Goal: Task Accomplishment & Management: Use online tool/utility

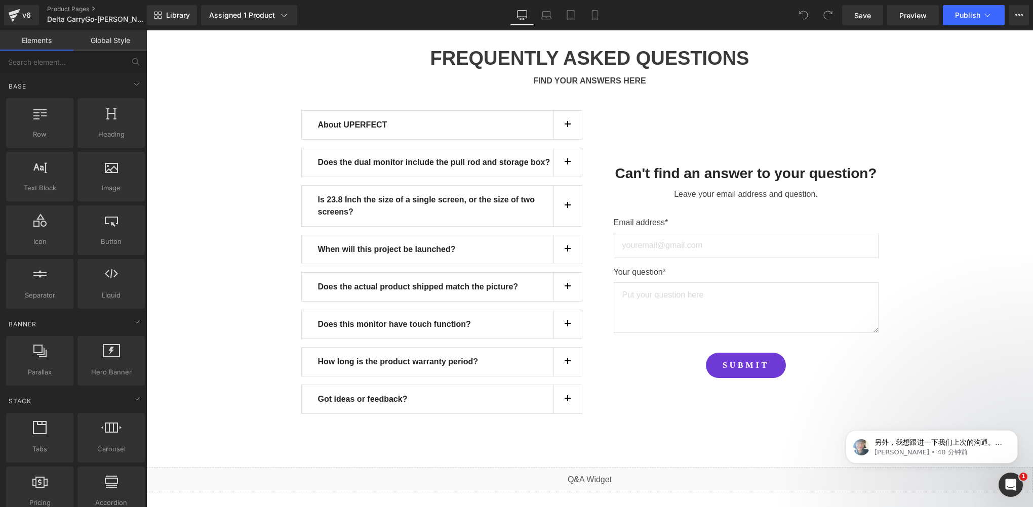
scroll to position [9270, 0]
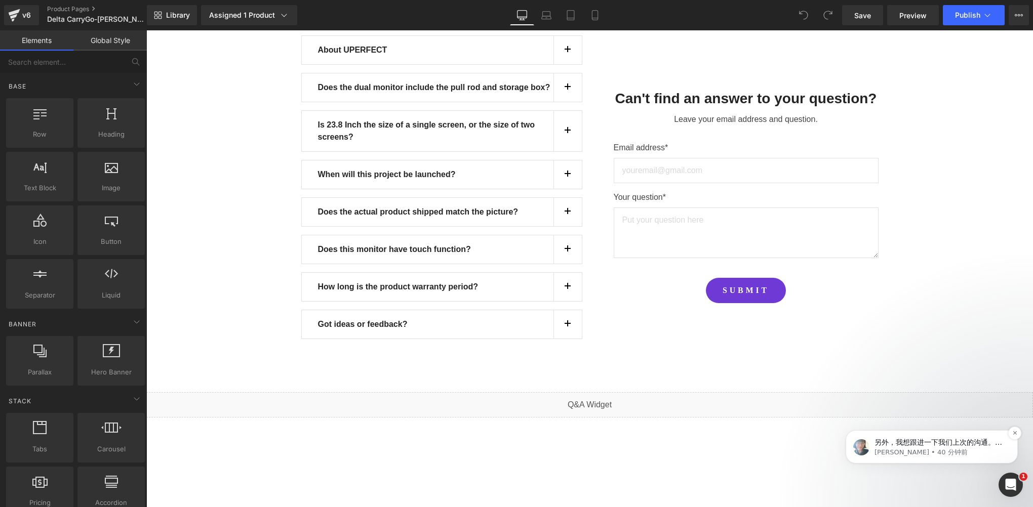
click at [910, 437] on div "另外，我想跟进一下我们上次的沟通。您是否已经根据我提供的信息解决了您页面上的问题？ 如果您还有其他疑问，请随时告诉我。 （请注意：如果 24 小时后没有回复，…" at bounding box center [931, 447] width 157 height 20
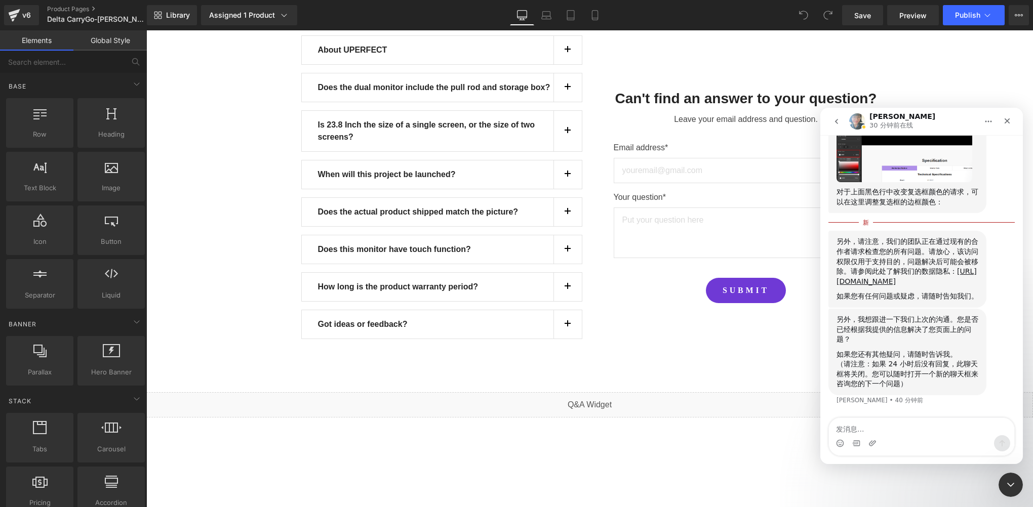
scroll to position [4323, 0]
click at [901, 288] on div "另外，请注意，我们的团队正在通过现有的合作者请求检查您的所有问题。请放心，该访问权限仅用于支持目的，问题解决后可能会被移除。请参阅此处了解我们的数据隐私： […" at bounding box center [907, 263] width 142 height 50
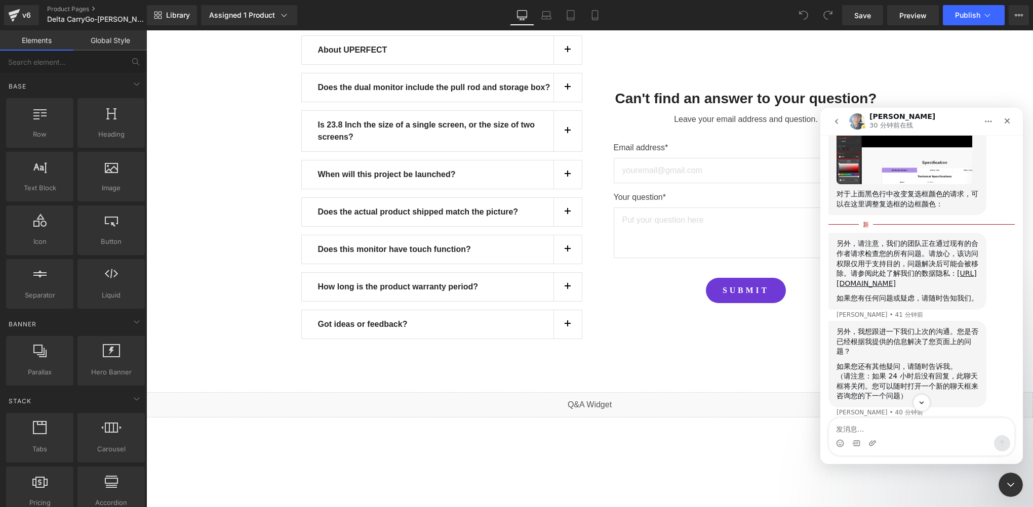
scroll to position [4272, 0]
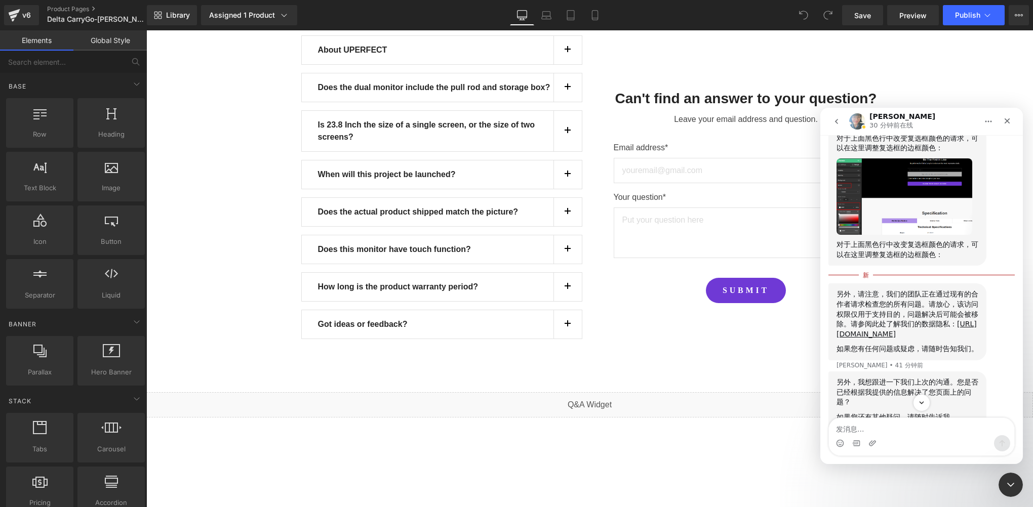
click at [0, 0] on div at bounding box center [0, 0] width 0 height 0
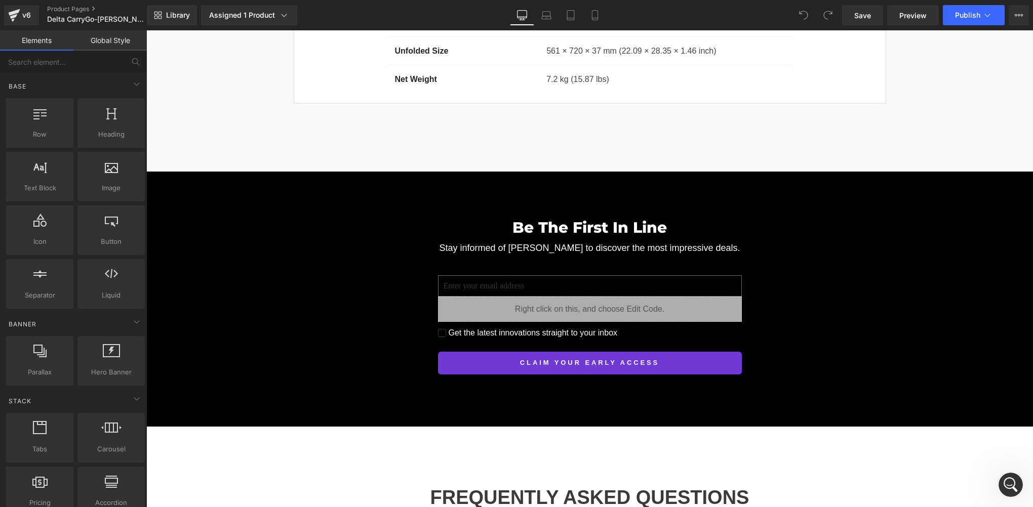
scroll to position [8663, 0]
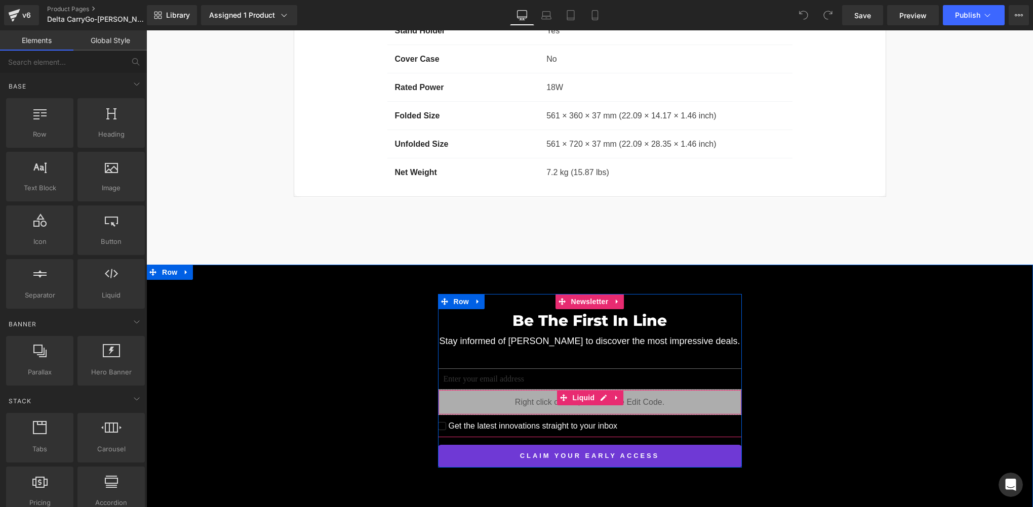
click at [576, 320] on div "Be The First In Line Heading Stay informed of Delta CarryGo to discover the mos…" at bounding box center [590, 373] width 304 height 128
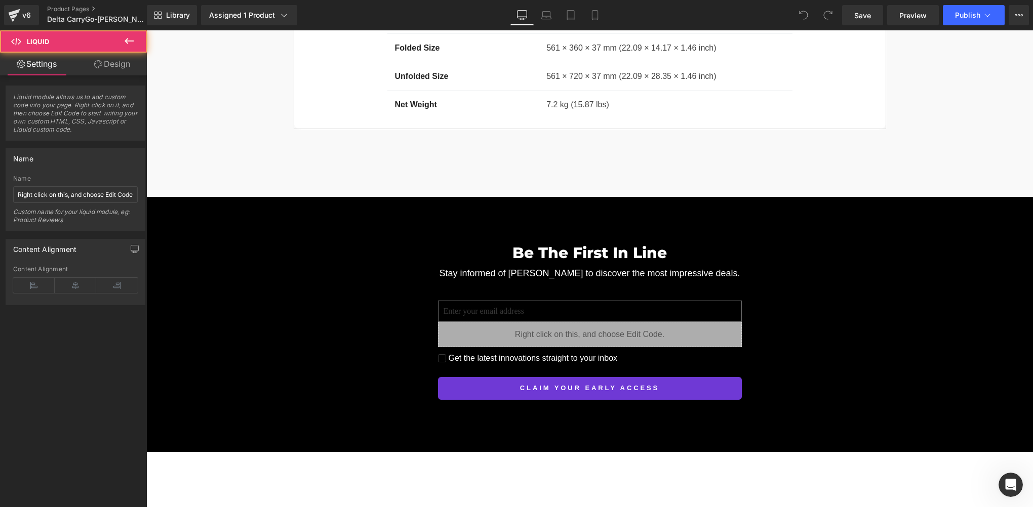
scroll to position [8764, 0]
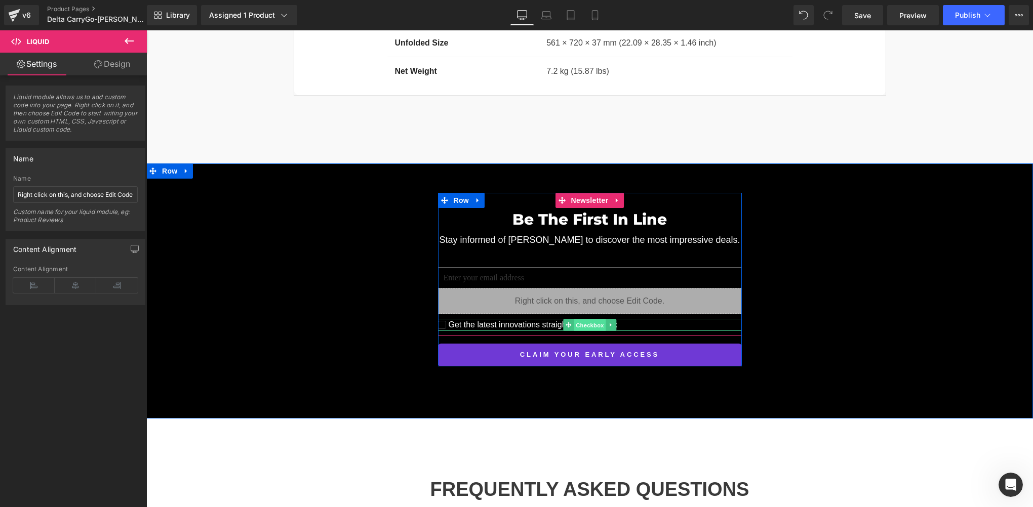
click at [581, 319] on span "Checkbox" at bounding box center [590, 325] width 32 height 12
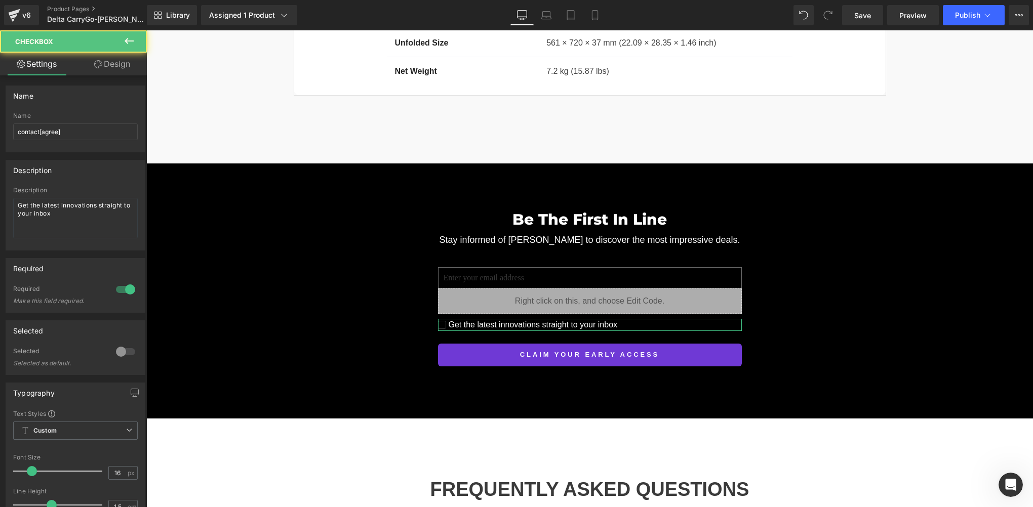
click at [116, 63] on link "Design" at bounding box center [111, 64] width 73 height 23
click at [0, 0] on div "Border" at bounding box center [0, 0] width 0 height 0
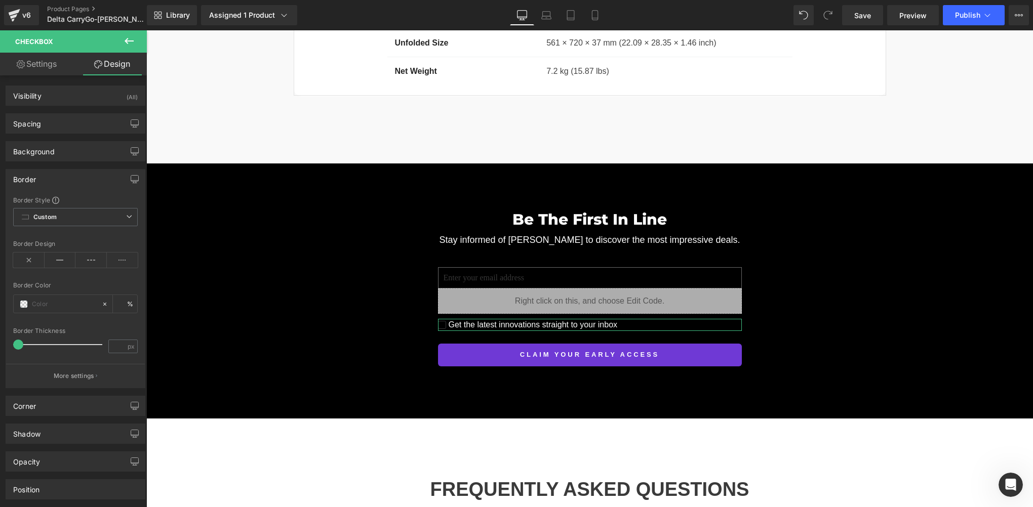
type input "#383838"
type input "100"
type input "0.8"
click at [24, 305] on span at bounding box center [24, 304] width 8 height 8
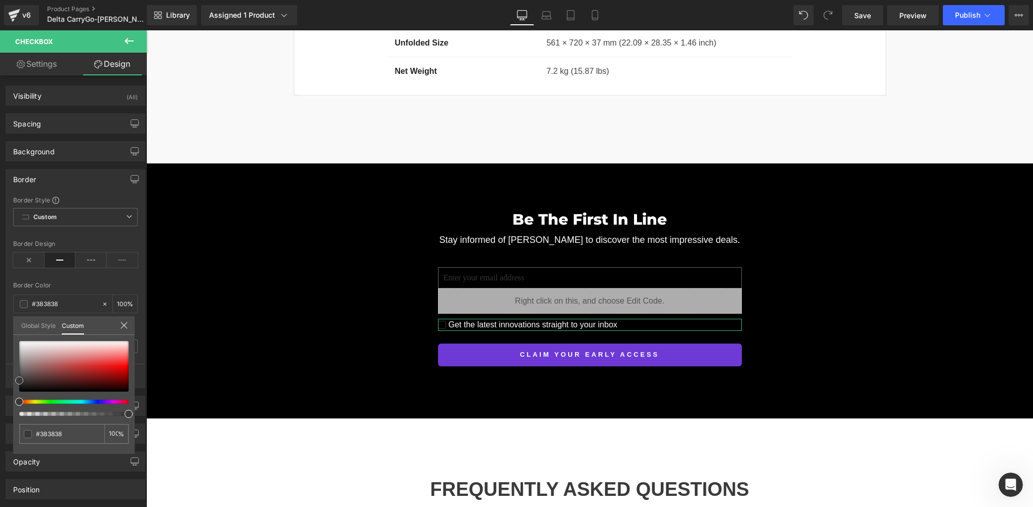
type input "#b0a4a4"
type input "#ffffff"
drag, startPoint x: 27, startPoint y: 358, endPoint x: 12, endPoint y: 323, distance: 37.4
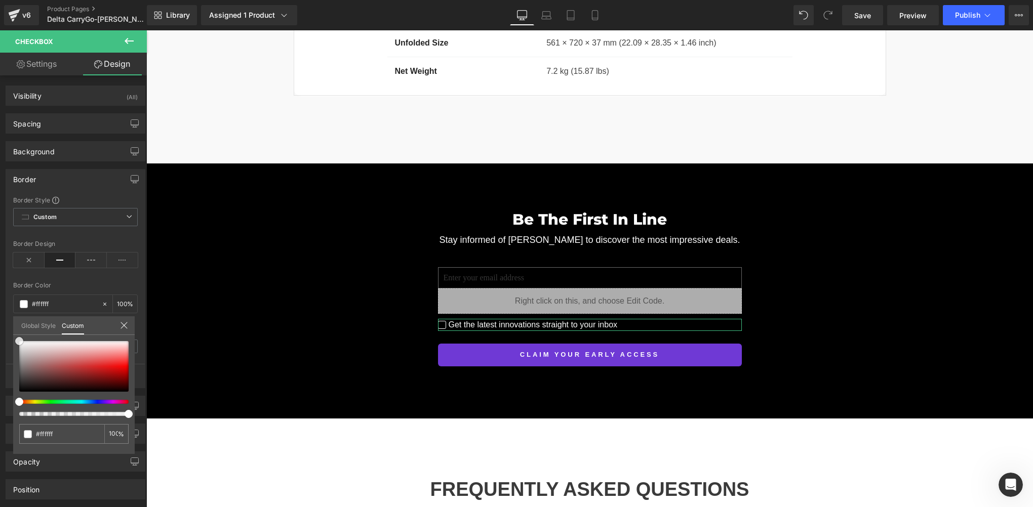
click at [12, 323] on div "Border Border Style Custom Custom Setup Global Style Custom Setup Global Style …" at bounding box center [75, 274] width 151 height 227
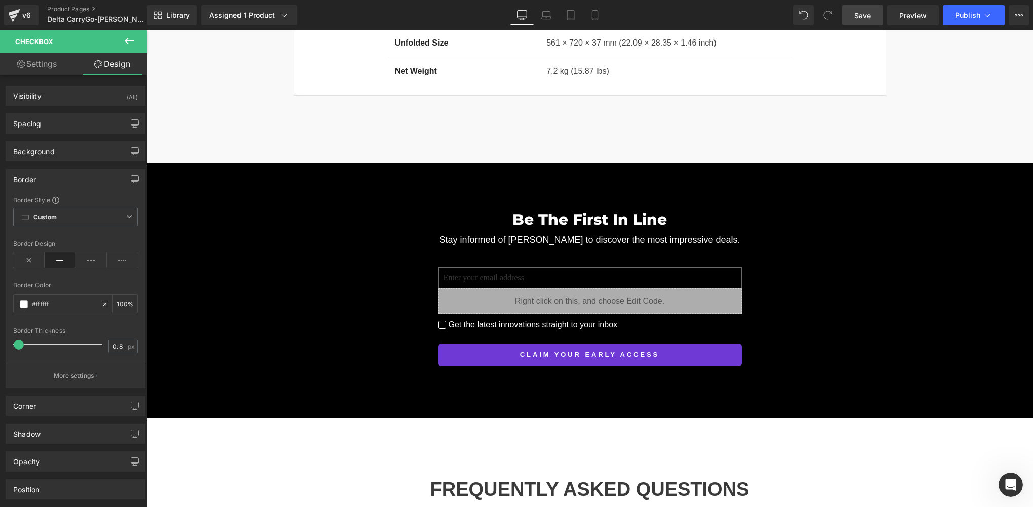
click at [877, 16] on link "Save" at bounding box center [862, 15] width 41 height 20
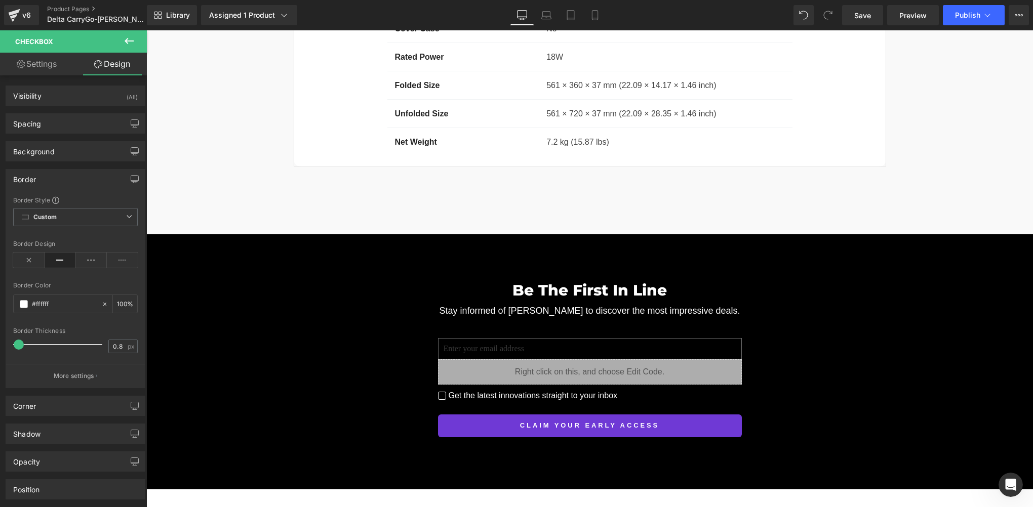
scroll to position [8612, 0]
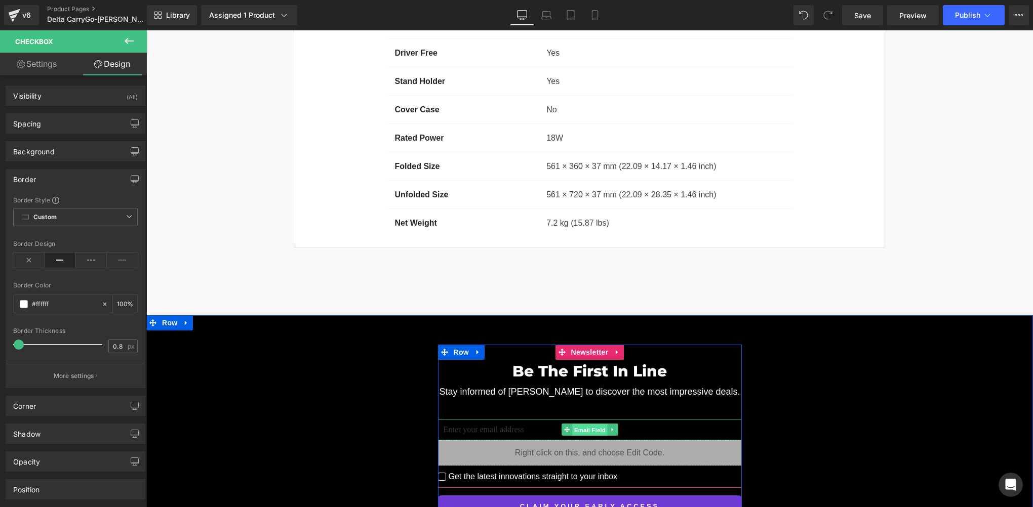
click at [582, 424] on span "Email Field" at bounding box center [589, 430] width 35 height 12
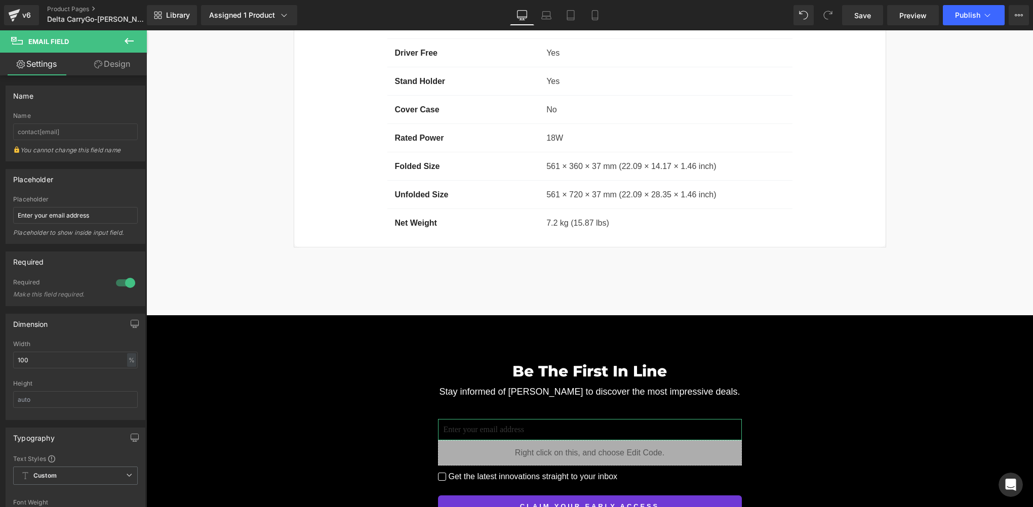
click at [113, 59] on link "Design" at bounding box center [111, 64] width 73 height 23
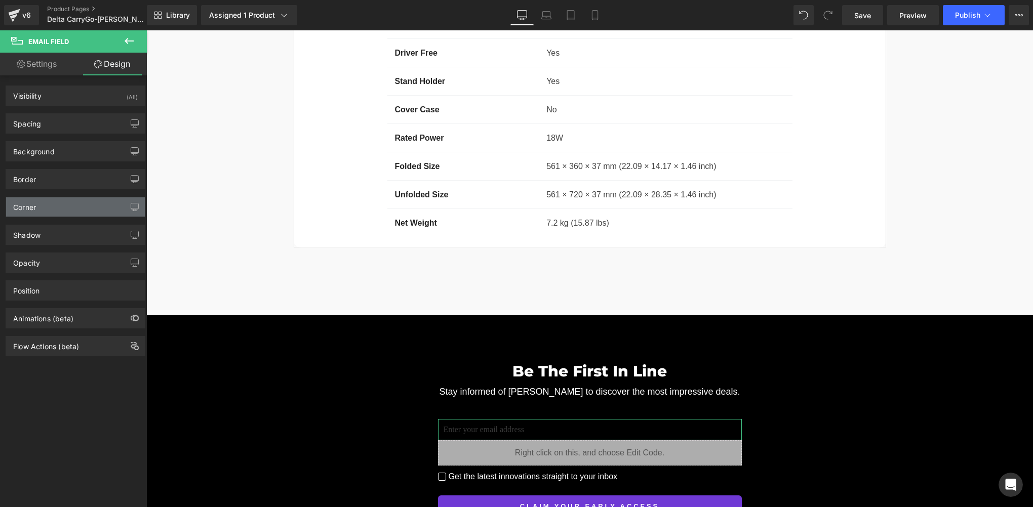
type input "#6b6b6b"
type input "100"
type input "0.8"
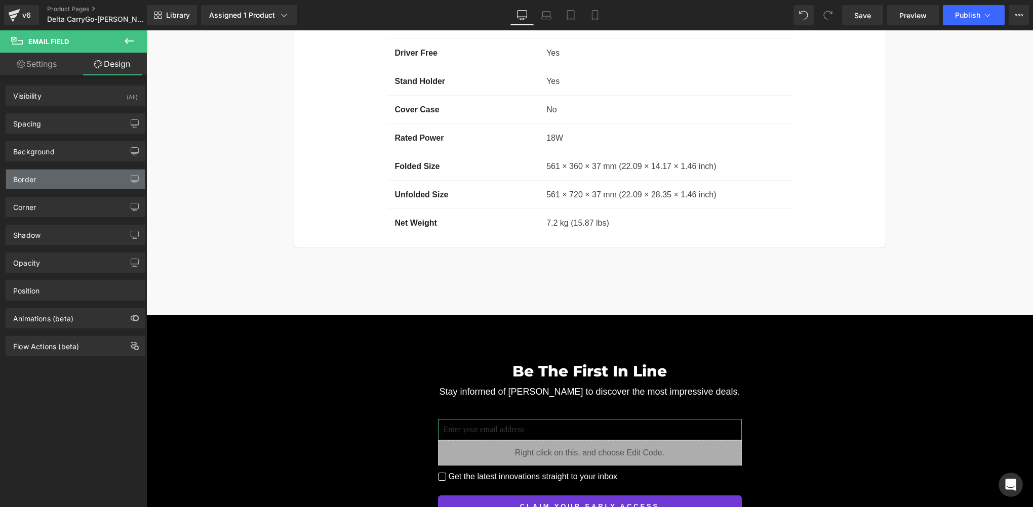
click at [45, 179] on div "Border" at bounding box center [75, 179] width 139 height 19
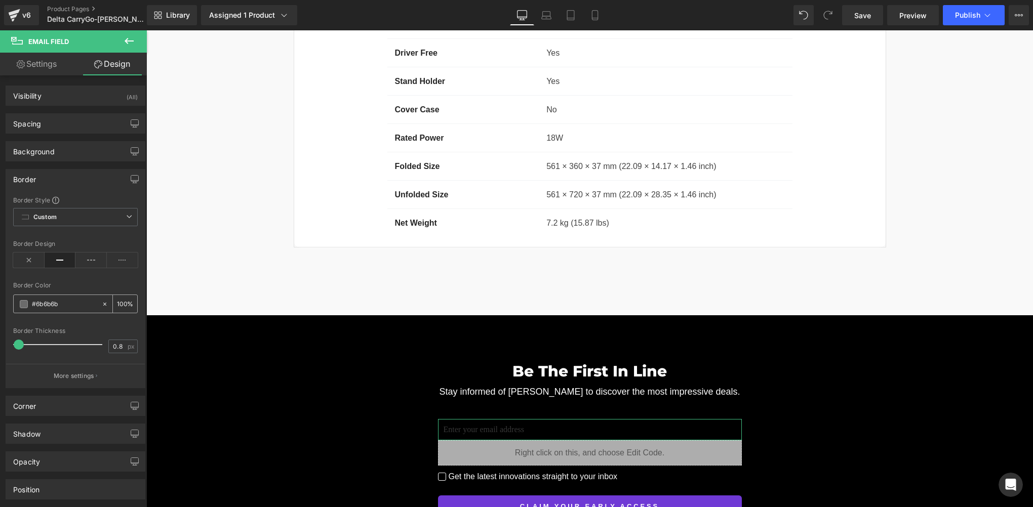
click at [22, 304] on span at bounding box center [24, 304] width 8 height 8
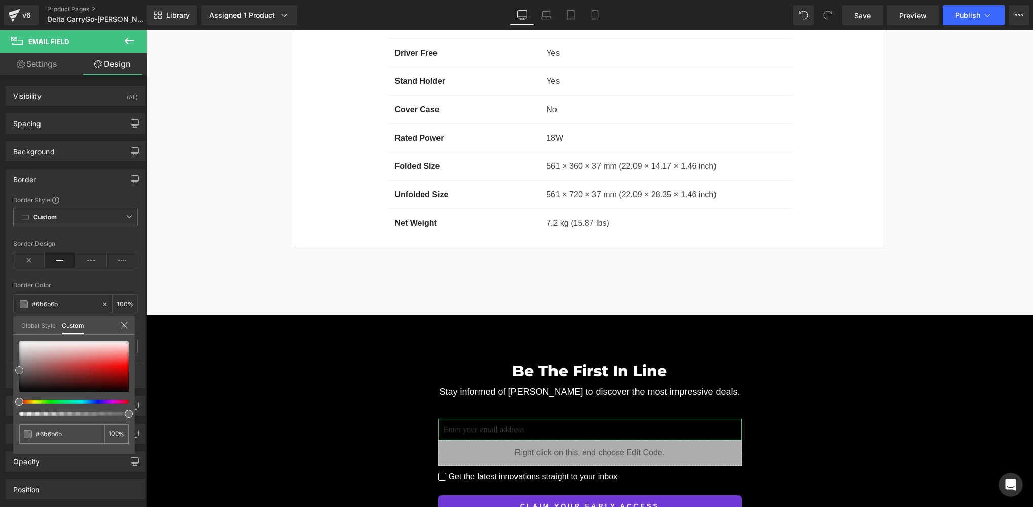
type input "#707070"
type input "#757575"
type input "#777777"
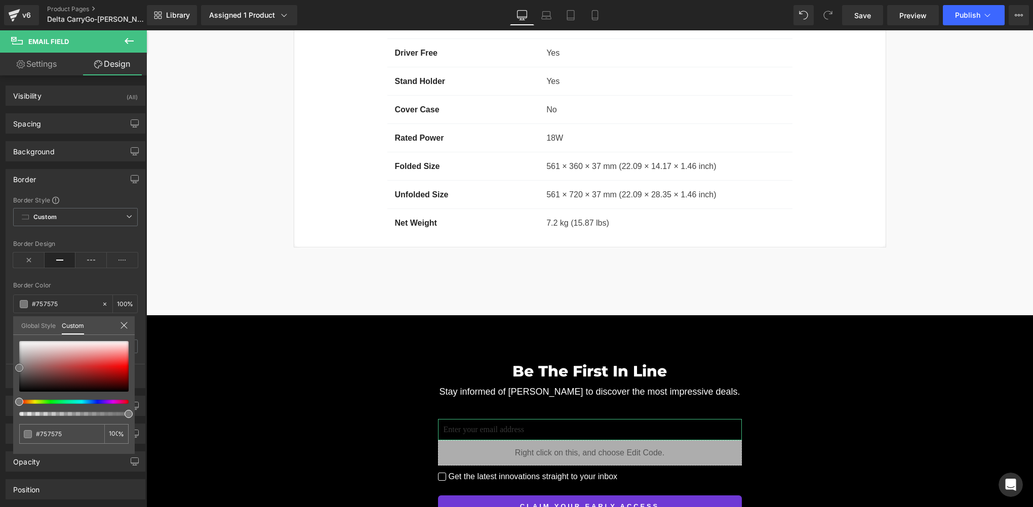
type input "#777777"
type input "#7c7c7c"
type input "#828282"
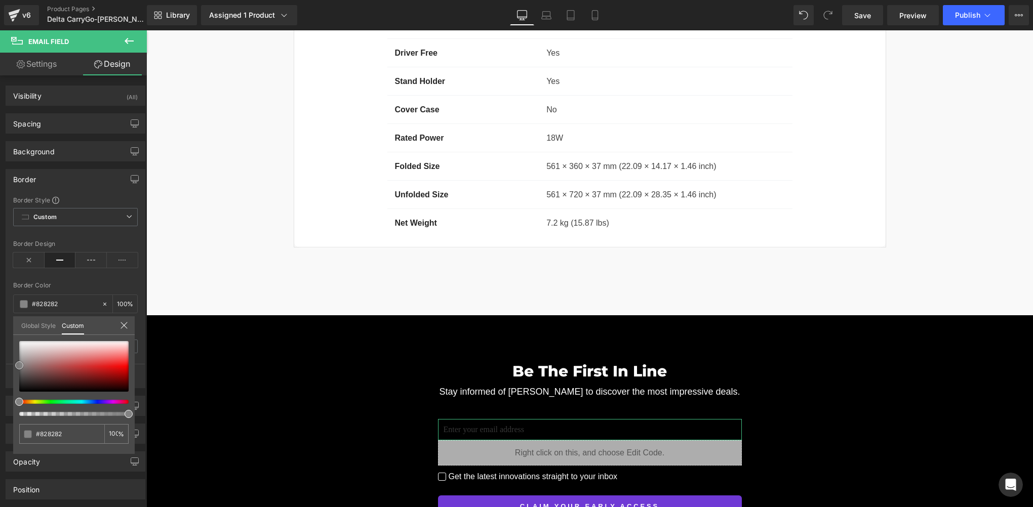
type input "#878787"
type input "#898989"
type input "#8c8c8c"
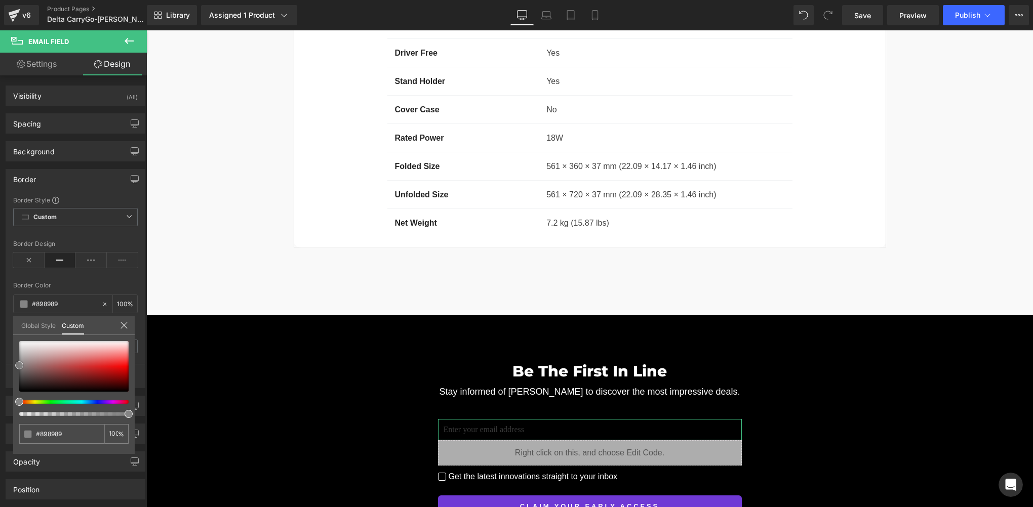
type input "#8c8c8c"
type input "#939393"
type input "#999999"
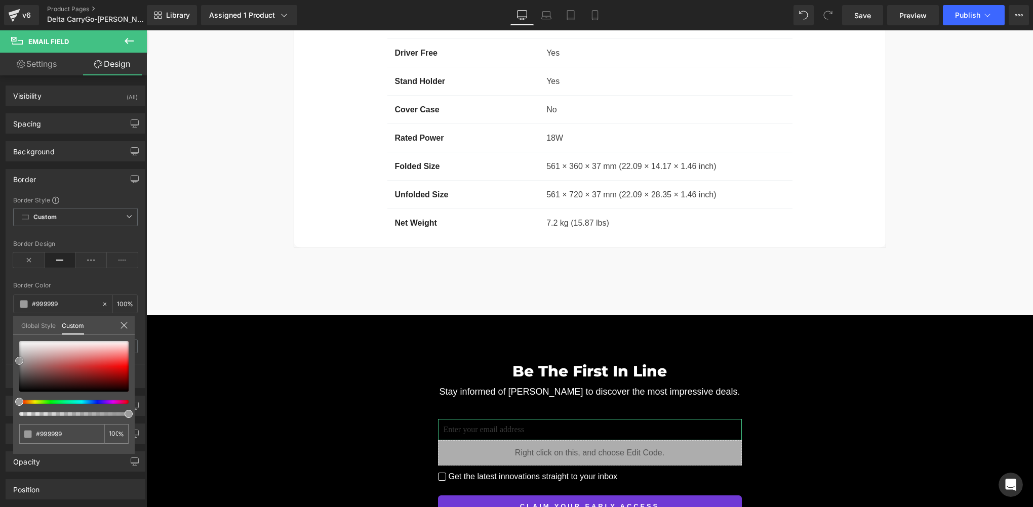
type input "#9e9e9e"
type input "#a0a0a0"
drag, startPoint x: 16, startPoint y: 370, endPoint x: 16, endPoint y: 359, distance: 11.1
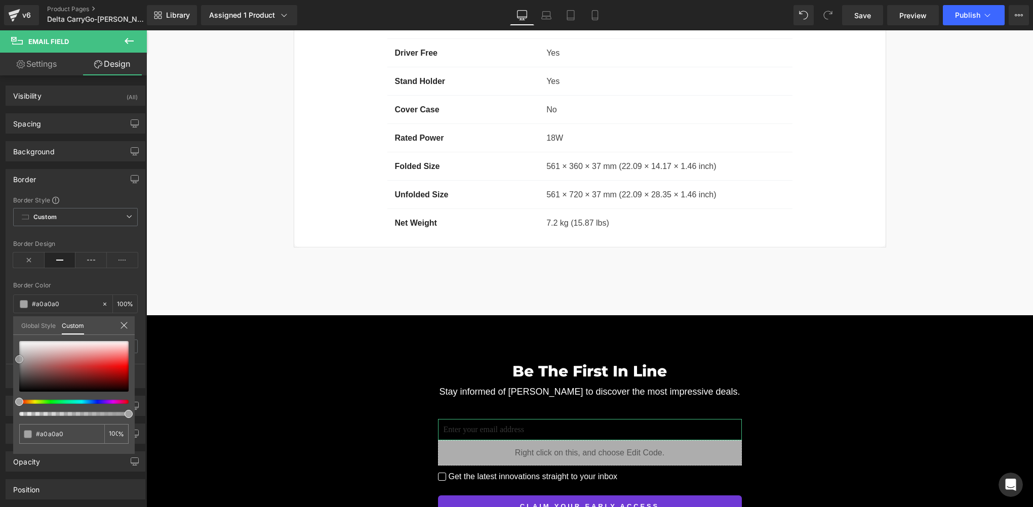
click at [16, 359] on span at bounding box center [19, 359] width 8 height 8
type input "#a5a5a5"
type input "#adadad"
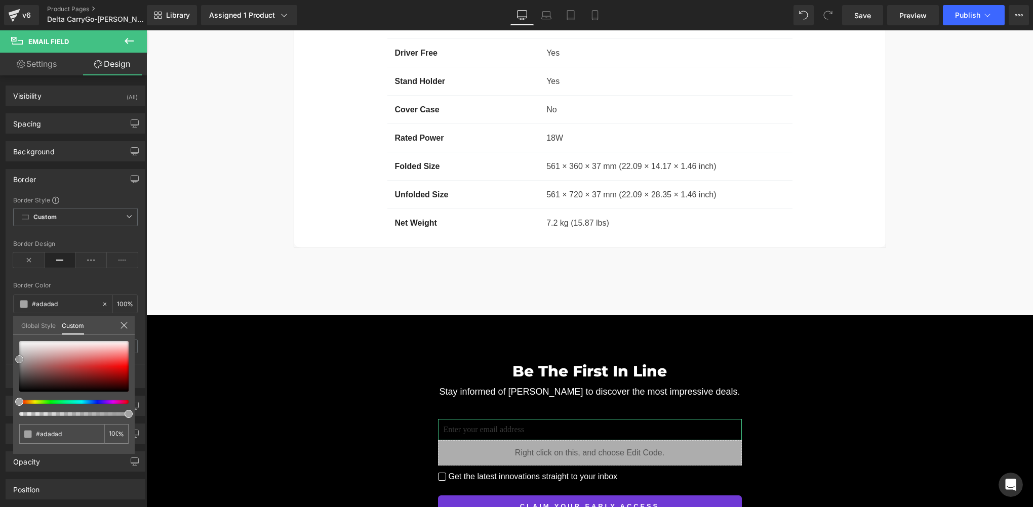
type input "#b2b2b2"
type input "#b7b7b7"
type input "#bababa"
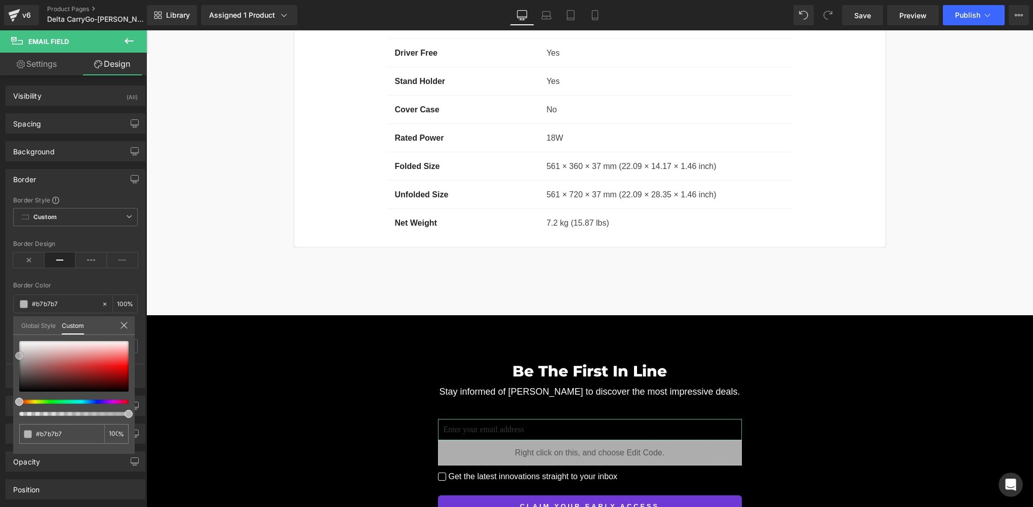
type input "#bababa"
type input "#bcbcbc"
type input "#bfbfbf"
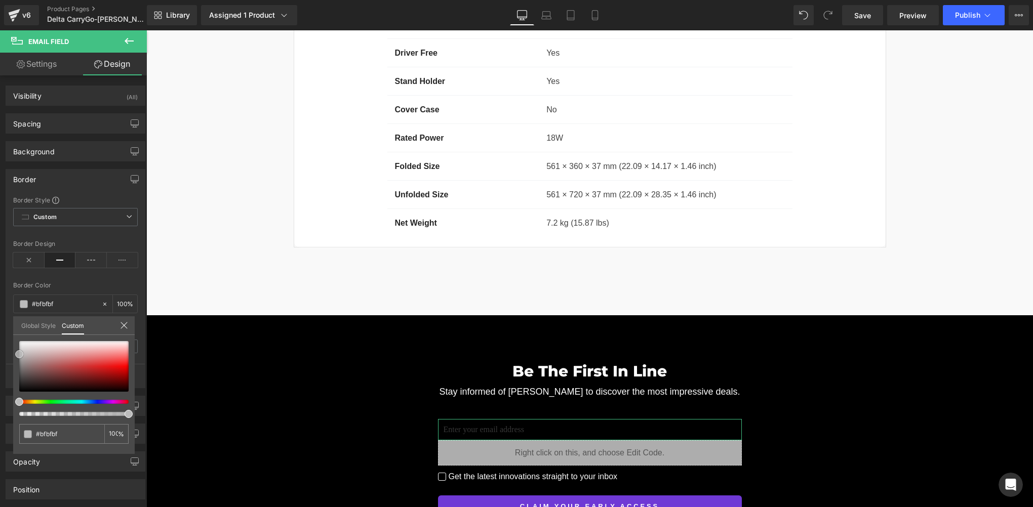
type input "#c9c9c9"
type input "#cecece"
drag, startPoint x: 21, startPoint y: 359, endPoint x: 19, endPoint y: 351, distance: 9.0
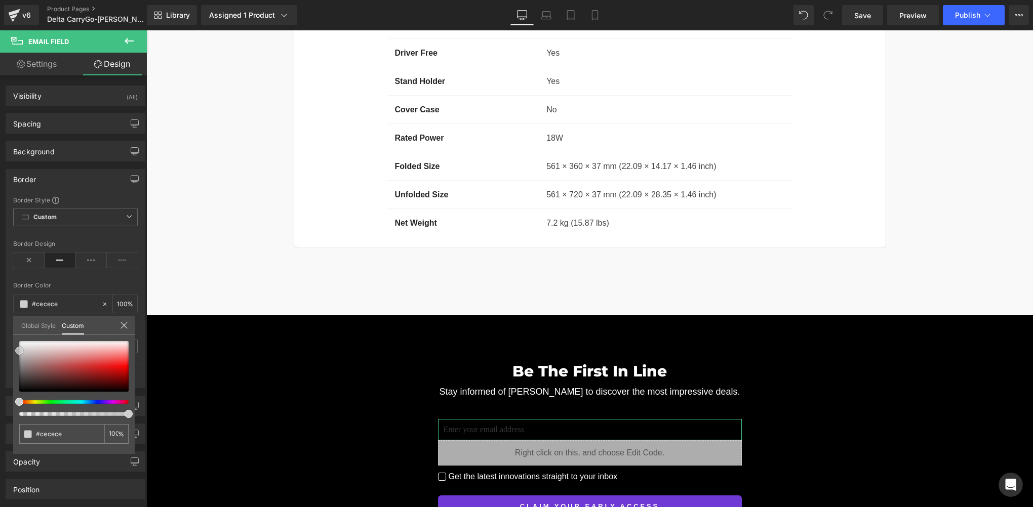
click at [19, 351] on span at bounding box center [19, 351] width 8 height 8
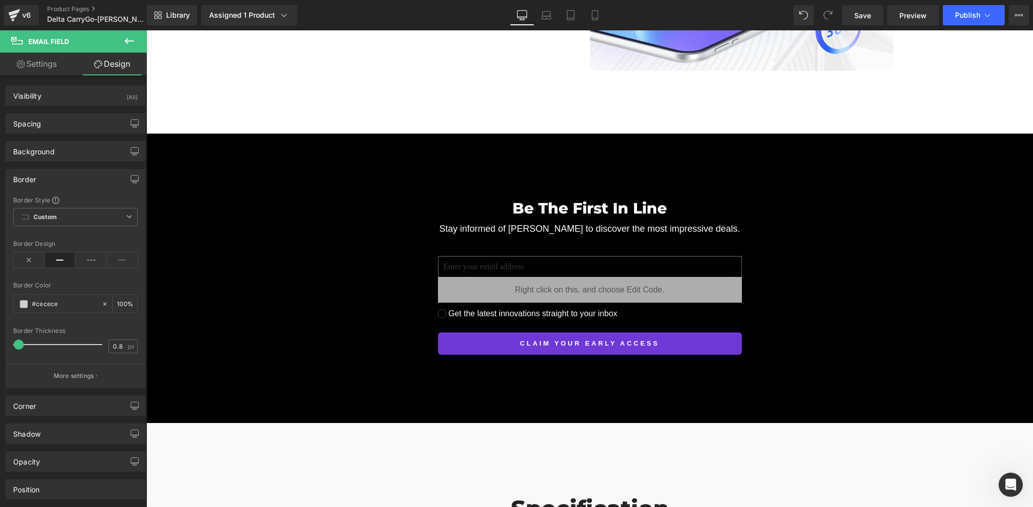
scroll to position [7296, 0]
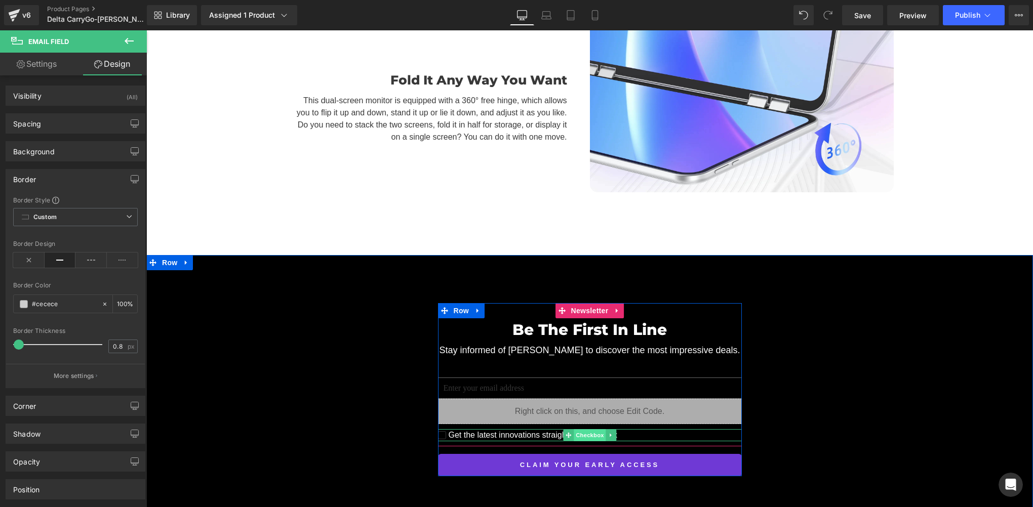
click at [581, 429] on span "Checkbox" at bounding box center [590, 435] width 32 height 12
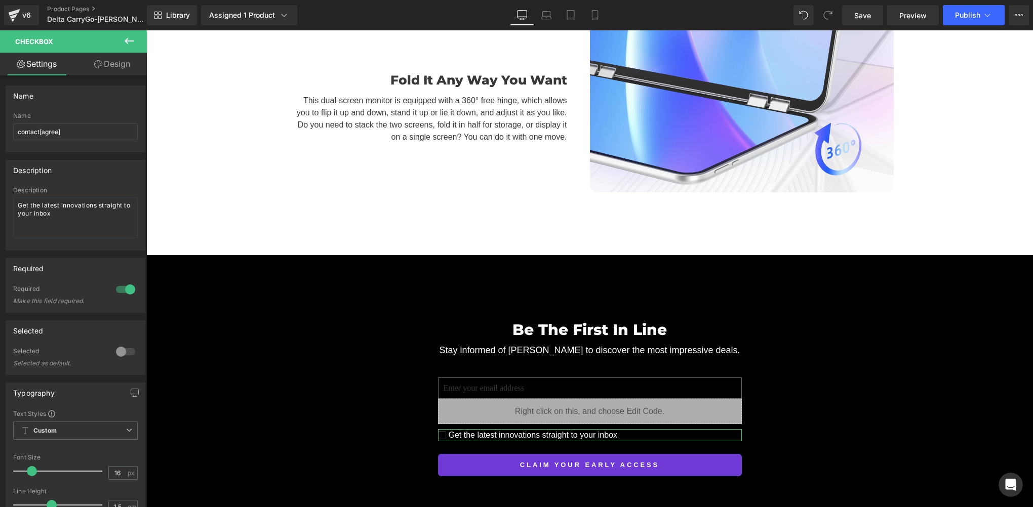
click at [123, 69] on link "Design" at bounding box center [111, 64] width 73 height 23
click at [0, 0] on div "Border" at bounding box center [0, 0] width 0 height 0
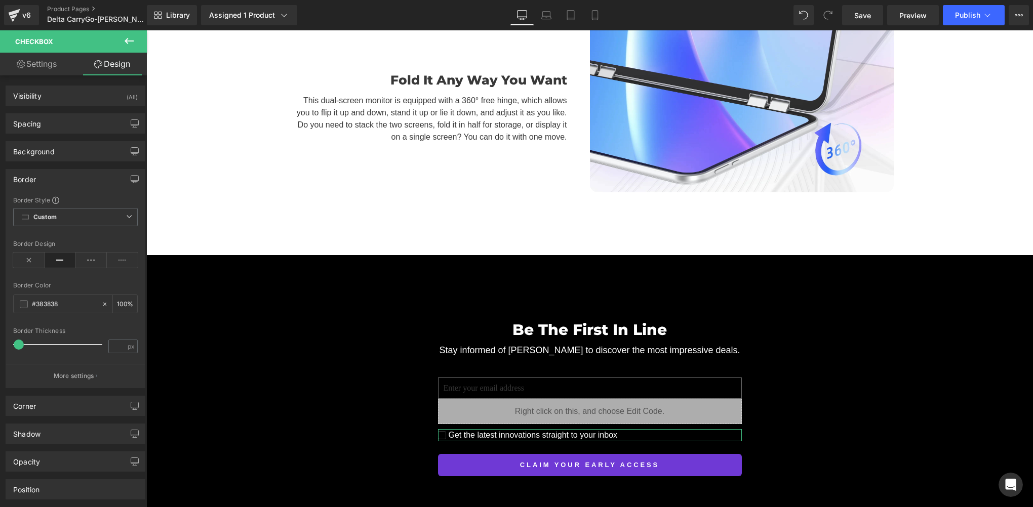
type input "#383838"
type input "100"
type input "0.8"
click at [20, 304] on span at bounding box center [24, 304] width 8 height 8
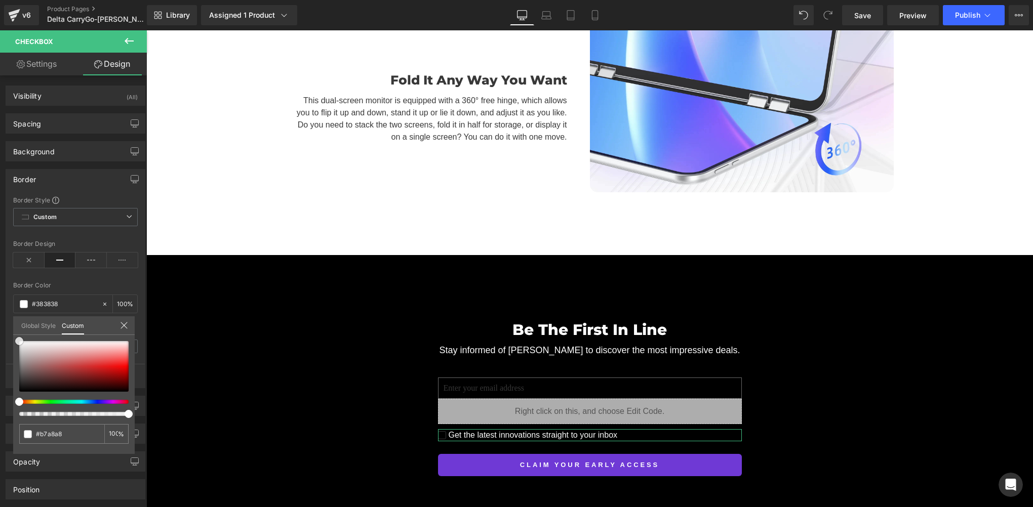
type input "#b7a8a8"
type input "#ffffff"
drag, startPoint x: 29, startPoint y: 357, endPoint x: 4, endPoint y: 315, distance: 48.8
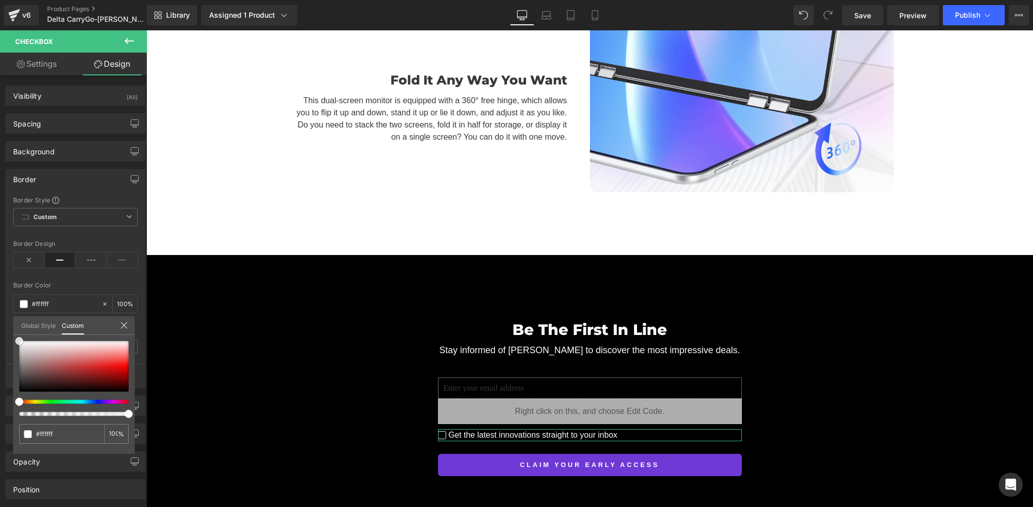
click at [4, 315] on div "Border Border Style Custom Custom Setup Global Style Custom Setup Global Style …" at bounding box center [75, 274] width 151 height 227
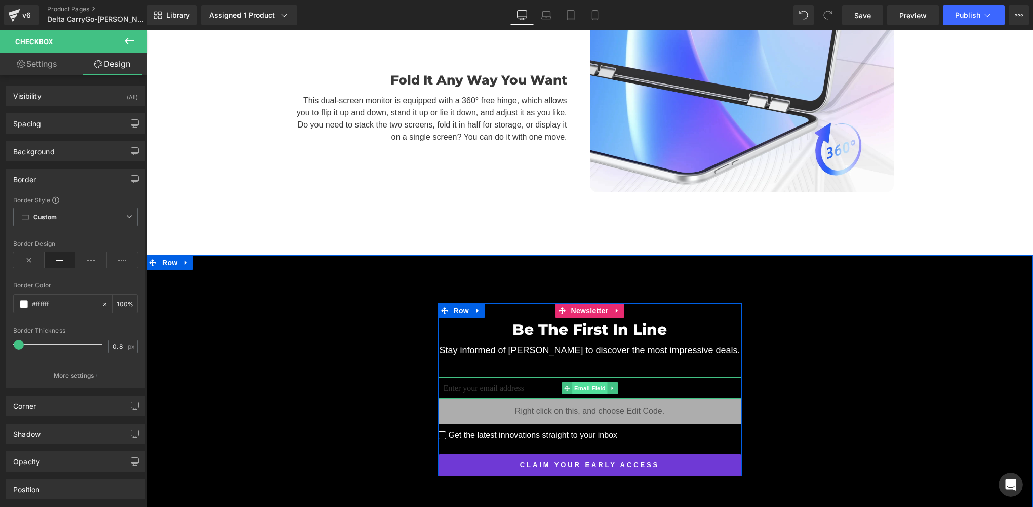
click at [583, 382] on span "Email Field" at bounding box center [589, 388] width 35 height 12
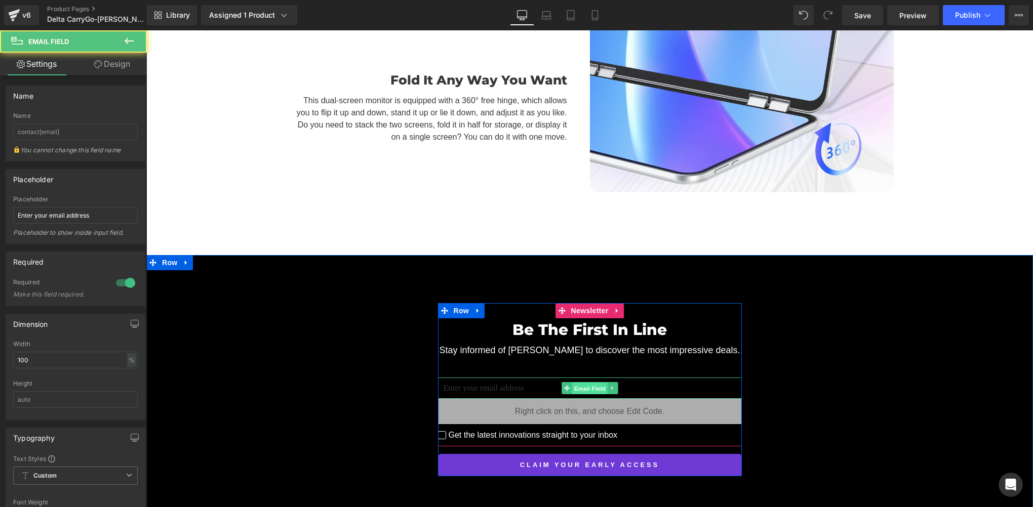
click at [583, 383] on span "Email Field" at bounding box center [589, 389] width 35 height 12
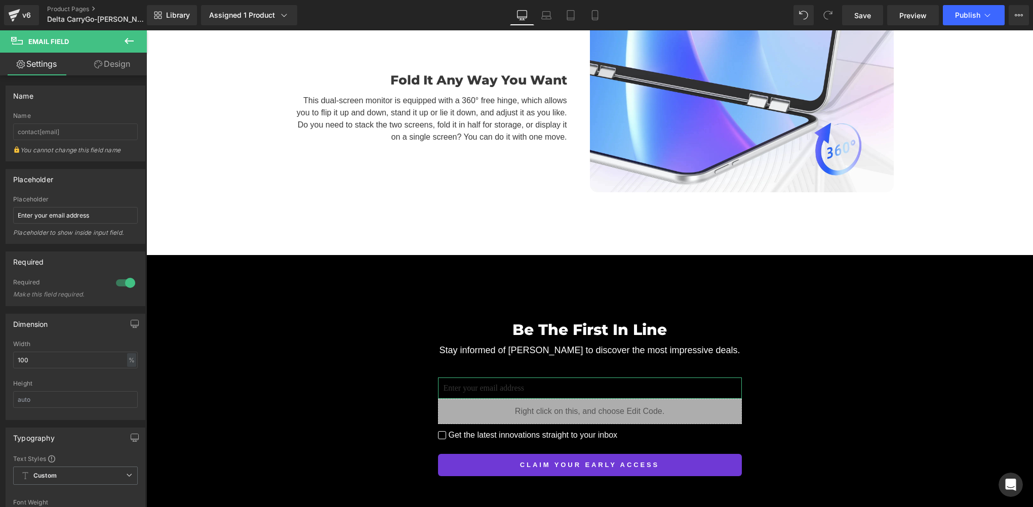
click at [128, 62] on link "Design" at bounding box center [111, 64] width 73 height 23
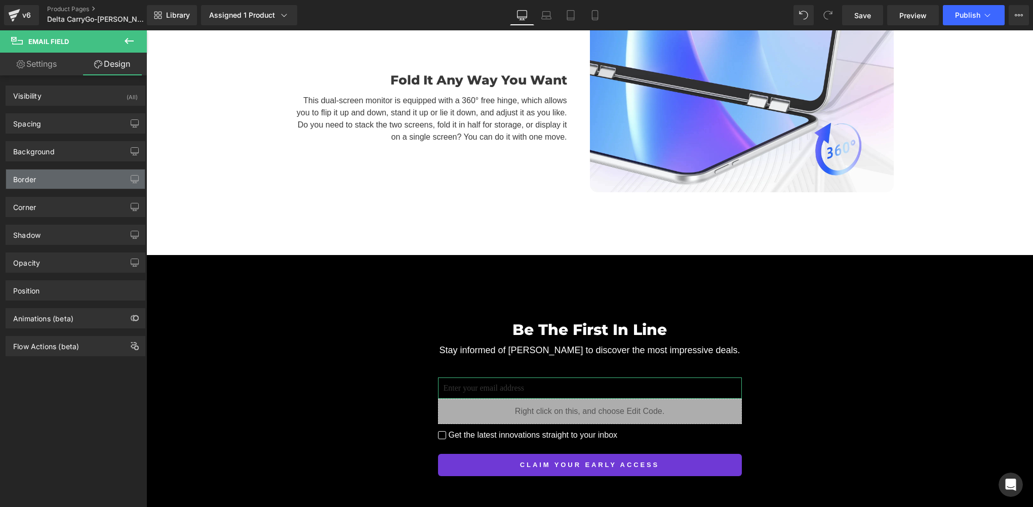
click at [47, 176] on div "Border" at bounding box center [75, 179] width 139 height 19
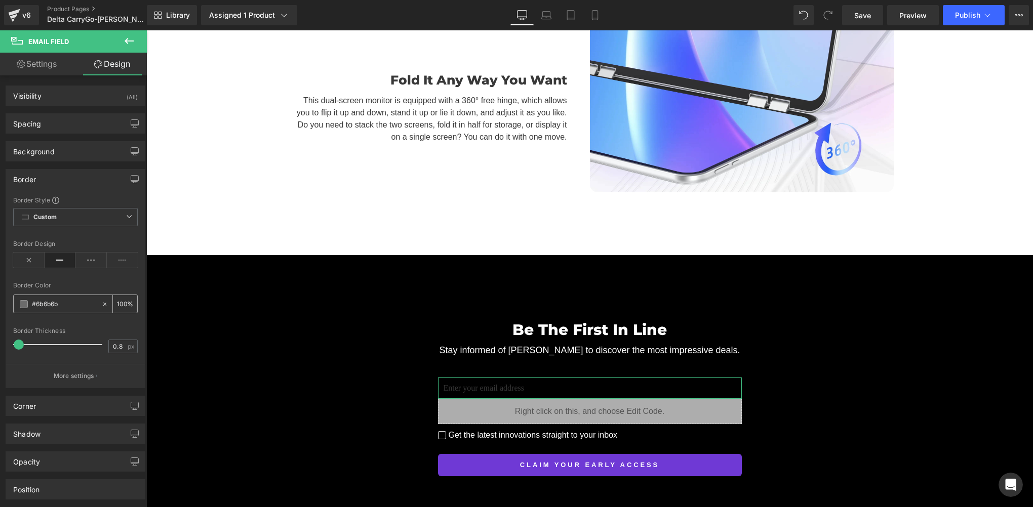
click at [66, 305] on input "#6b6b6b" at bounding box center [64, 304] width 65 height 11
paste input "cecece"
type input "#cecece"
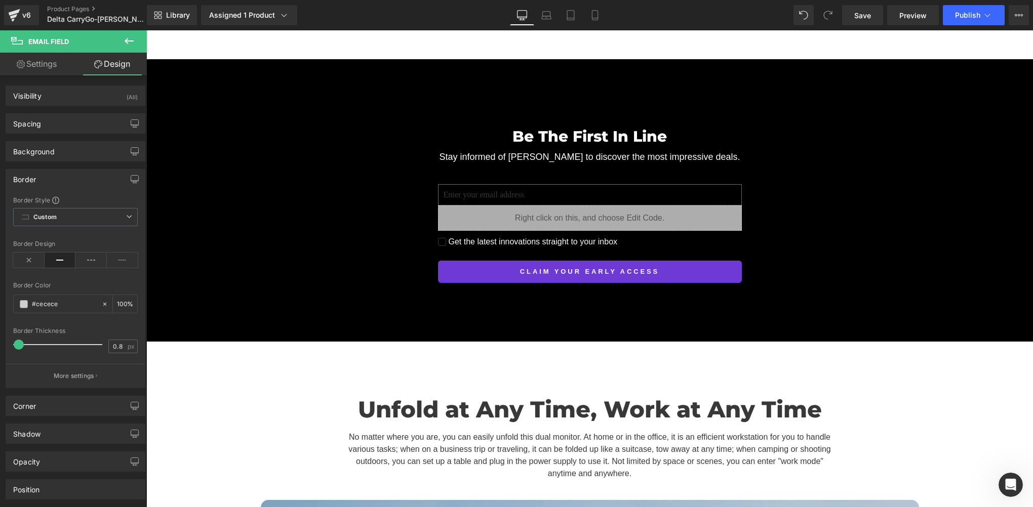
scroll to position [3195, 0]
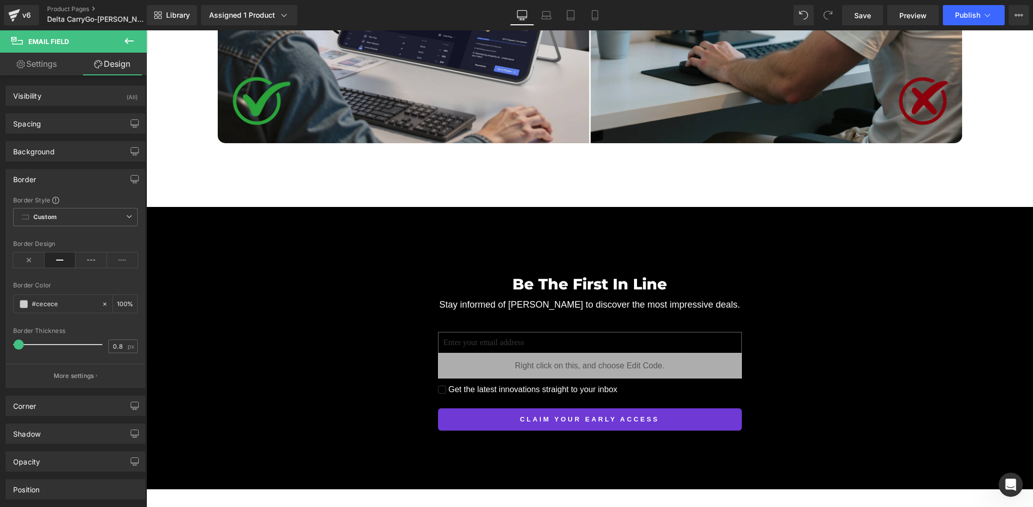
click at [403, 289] on div "Be The First In Line Heading Stay informed of Delta CarryGo to discover the mos…" at bounding box center [589, 344] width 886 height 173
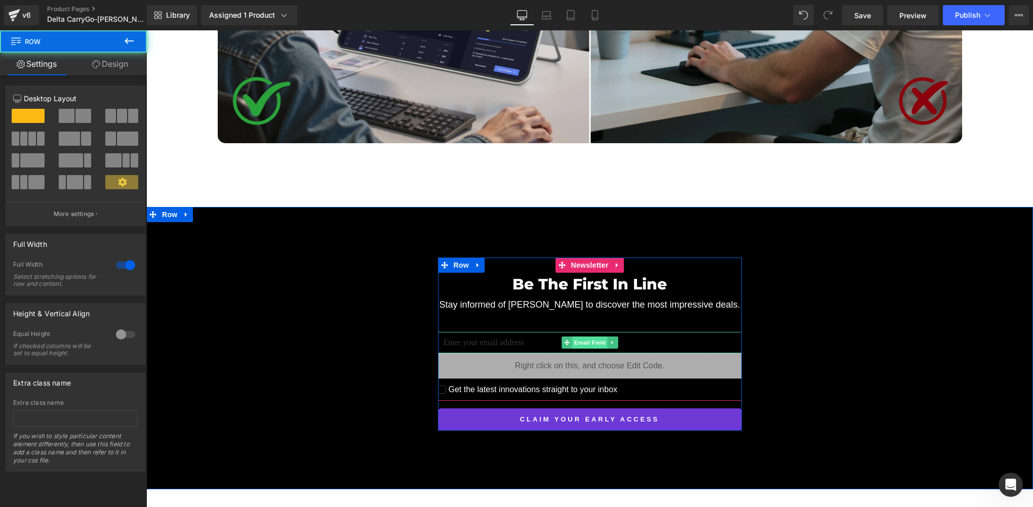
click at [581, 337] on span "Email Field" at bounding box center [589, 343] width 35 height 12
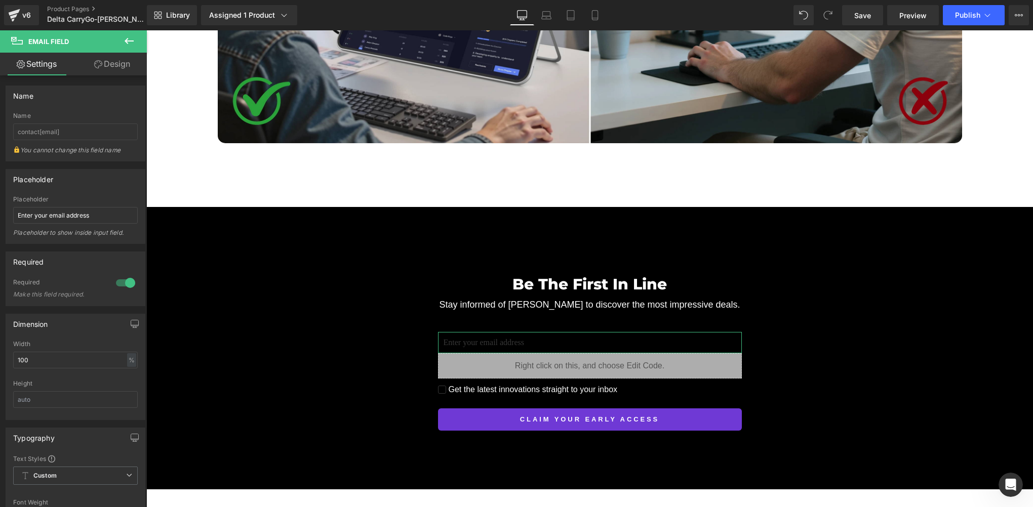
click at [119, 67] on link "Design" at bounding box center [111, 64] width 73 height 23
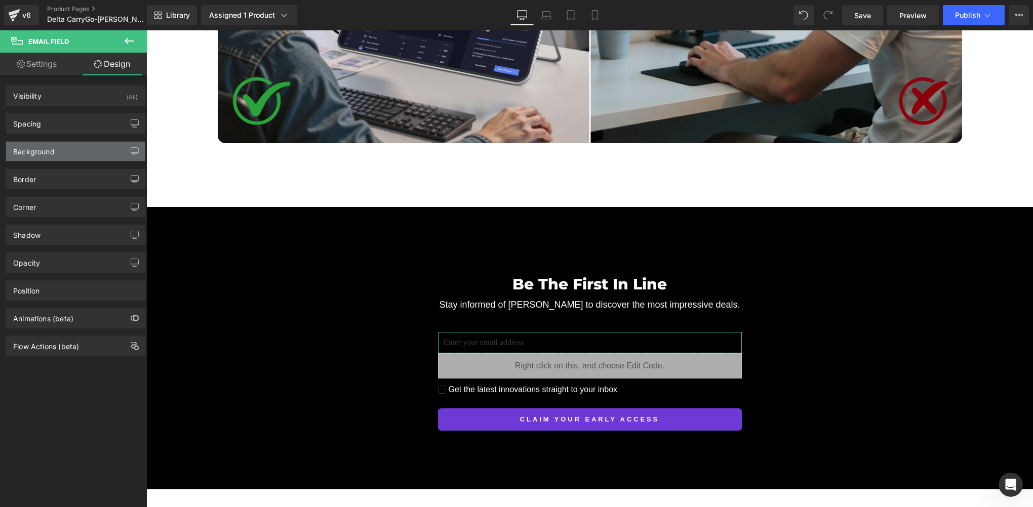
click at [56, 151] on div "Background" at bounding box center [75, 151] width 139 height 19
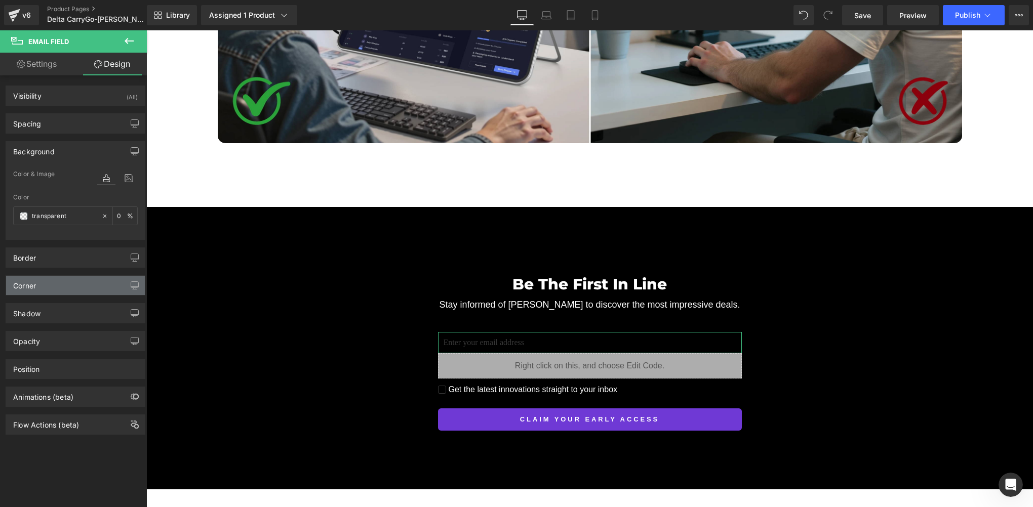
click at [49, 279] on div "Corner" at bounding box center [75, 285] width 139 height 19
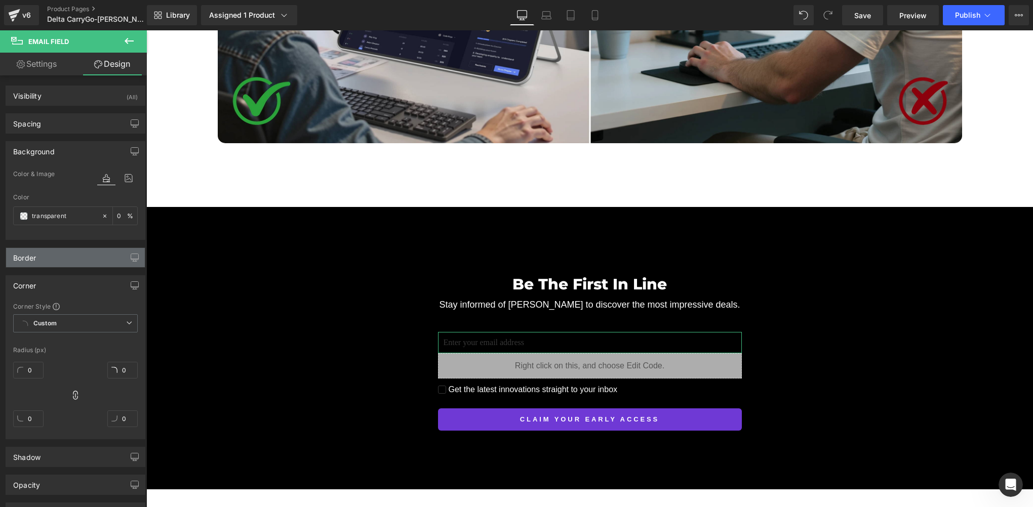
click at [62, 261] on div "Border" at bounding box center [75, 257] width 139 height 19
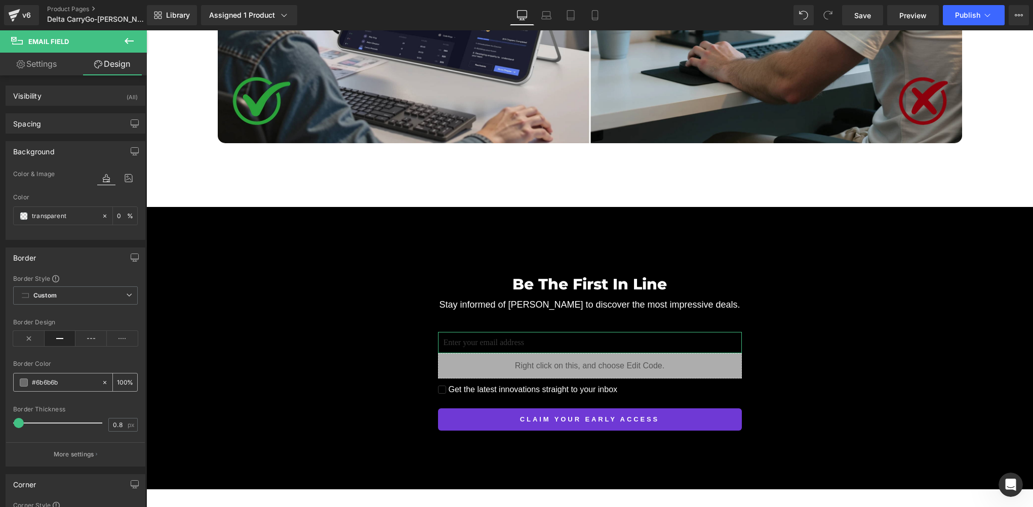
click at [62, 380] on input "#6b6b6b" at bounding box center [64, 382] width 65 height 11
paste input "cecece"
type input "#cecece"
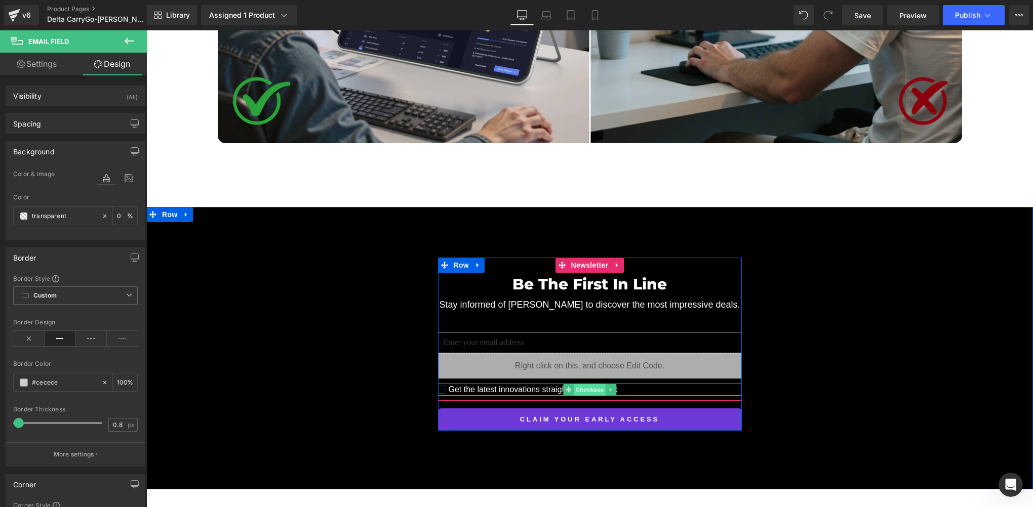
click at [582, 384] on span "Checkbox" at bounding box center [590, 390] width 32 height 12
click at [583, 384] on span "Checkbox" at bounding box center [590, 390] width 32 height 12
click at [226, 298] on div "Be The First In Line Heading Stay informed of Delta CarryGo to discover the mos…" at bounding box center [589, 344] width 886 height 173
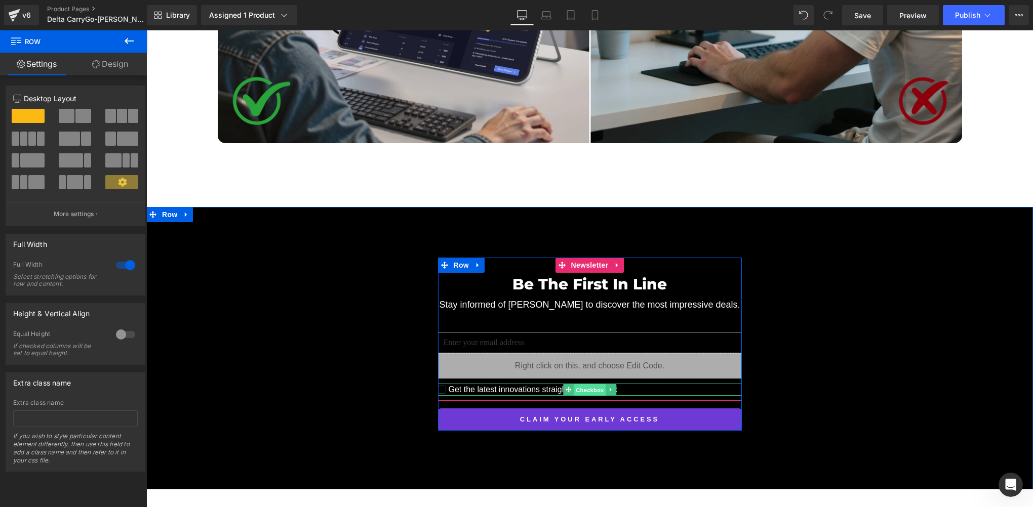
click at [581, 384] on span "Checkbox" at bounding box center [590, 390] width 32 height 12
click at [868, 14] on span "Save" at bounding box center [862, 15] width 17 height 11
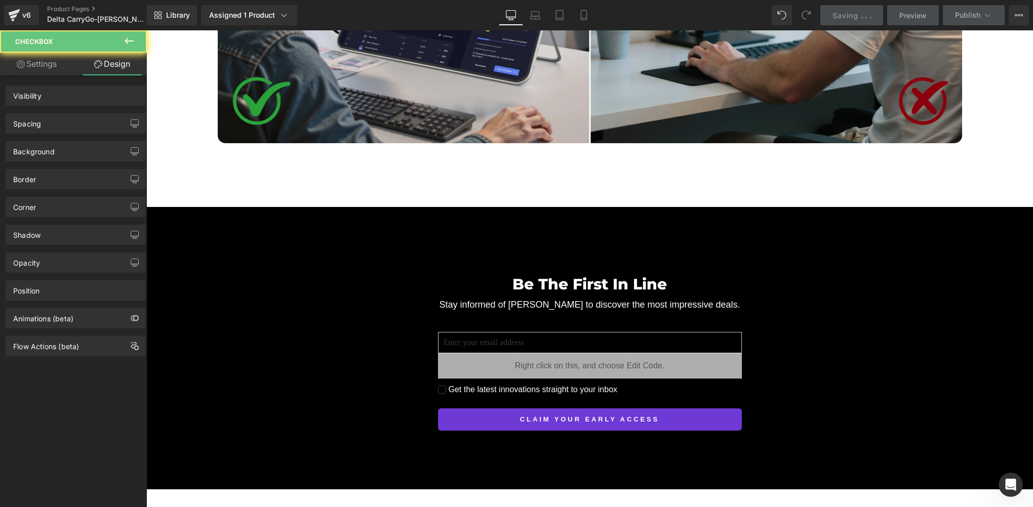
click at [404, 258] on div "Be The First In Line Heading Stay informed of Delta CarryGo to discover the mos…" at bounding box center [589, 344] width 886 height 173
click at [522, 273] on h2 "Be The First In Line" at bounding box center [590, 284] width 304 height 23
click at [645, 404] on div "Be The First In Line Heading Stay informed of Delta CarryGo to discover the mos…" at bounding box center [589, 348] width 886 height 282
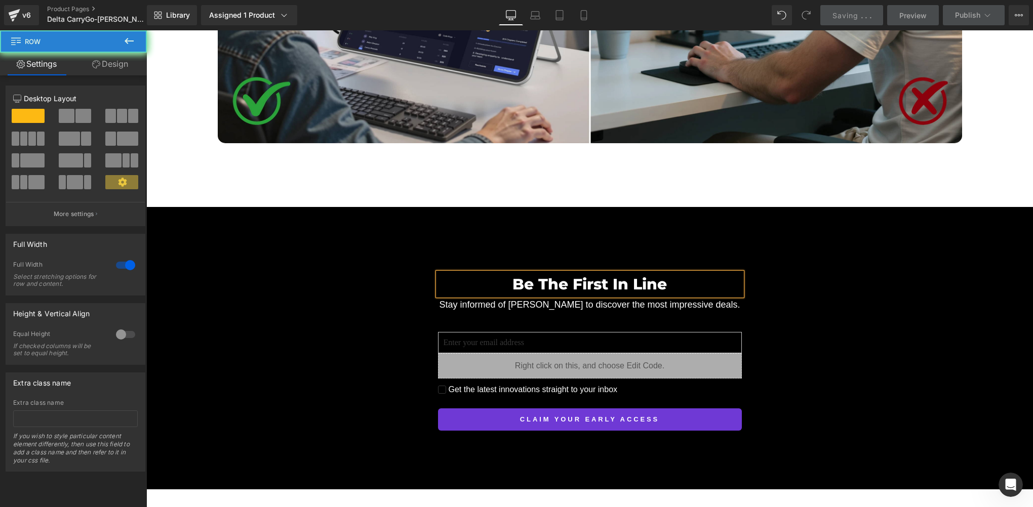
click at [547, 332] on input "email" at bounding box center [590, 342] width 304 height 21
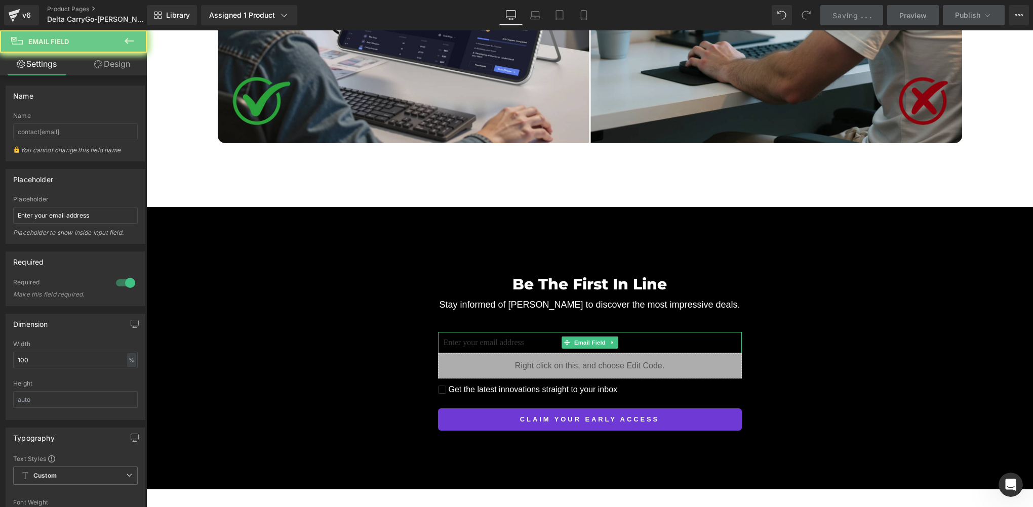
scroll to position [3246, 0]
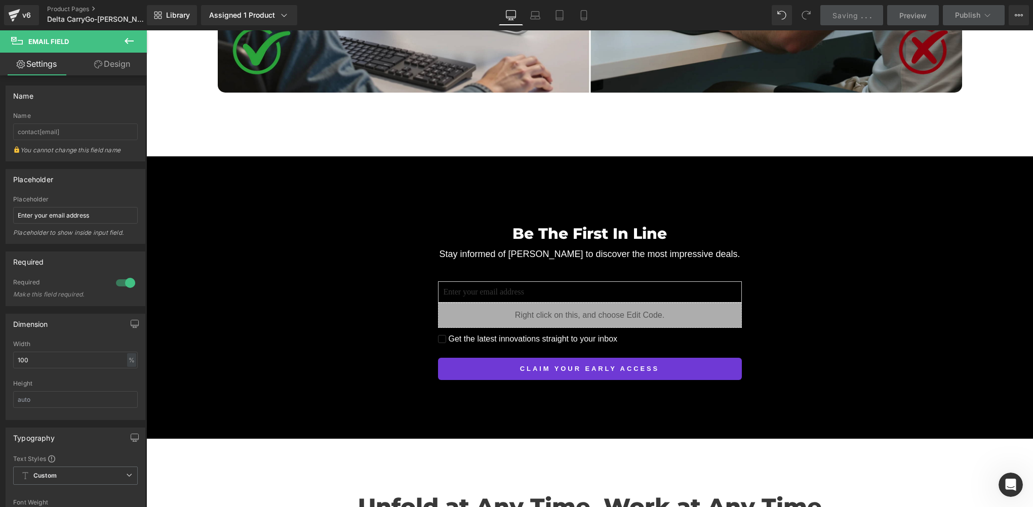
click at [402, 271] on div "Be The First In Line Heading Stay informed of Delta CarryGo to discover the mos…" at bounding box center [589, 293] width 886 height 173
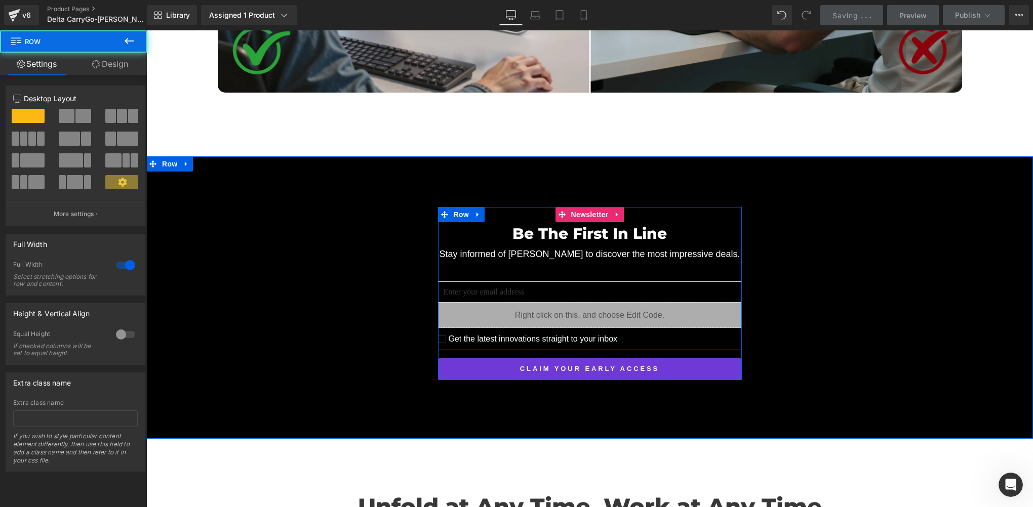
click at [792, 253] on div "Be The First In Line Heading Stay informed of Delta CarryGo to discover the mos…" at bounding box center [589, 293] width 886 height 173
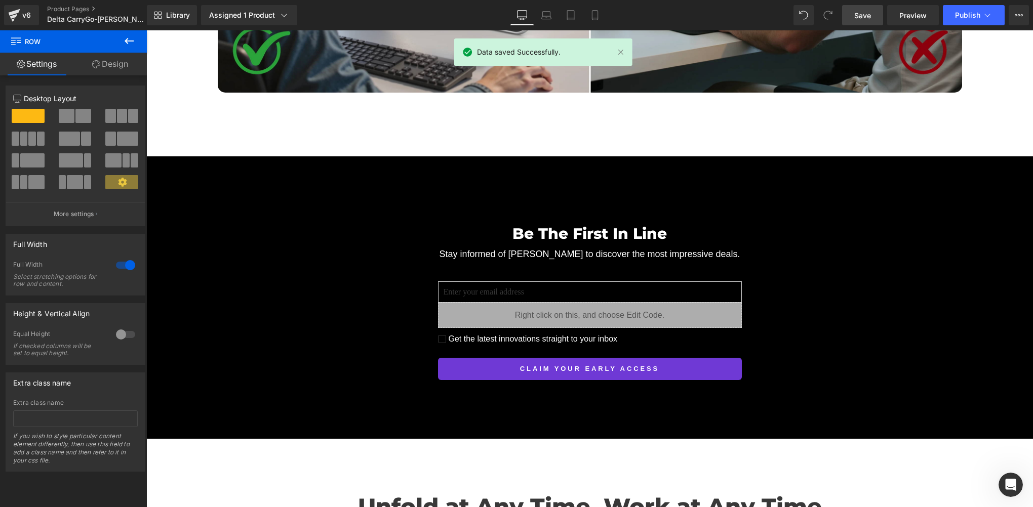
click at [270, 297] on div "Be The First In Line Heading Stay informed of Delta CarryGo to discover the mos…" at bounding box center [589, 293] width 886 height 173
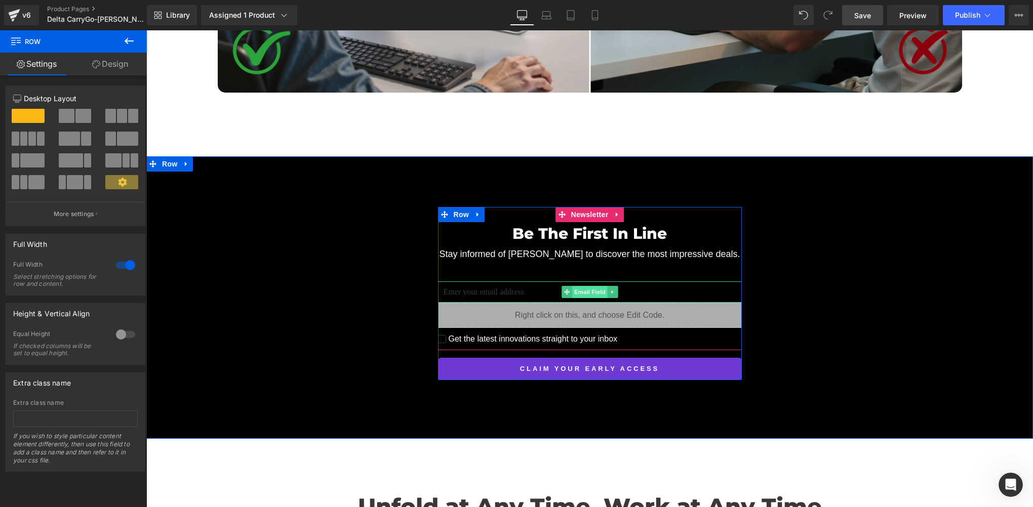
click at [587, 286] on span "Email Field" at bounding box center [589, 292] width 35 height 12
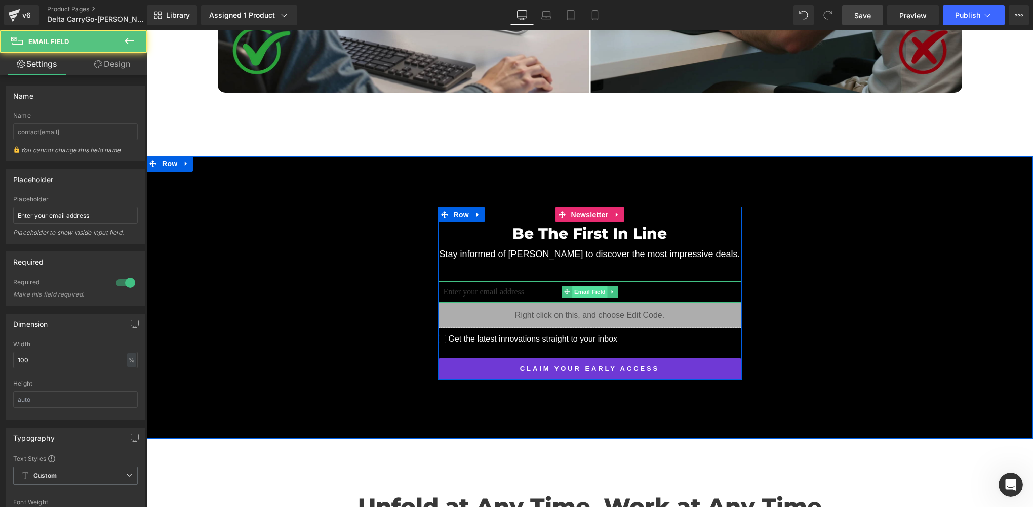
click at [586, 286] on span "Email Field" at bounding box center [589, 292] width 35 height 12
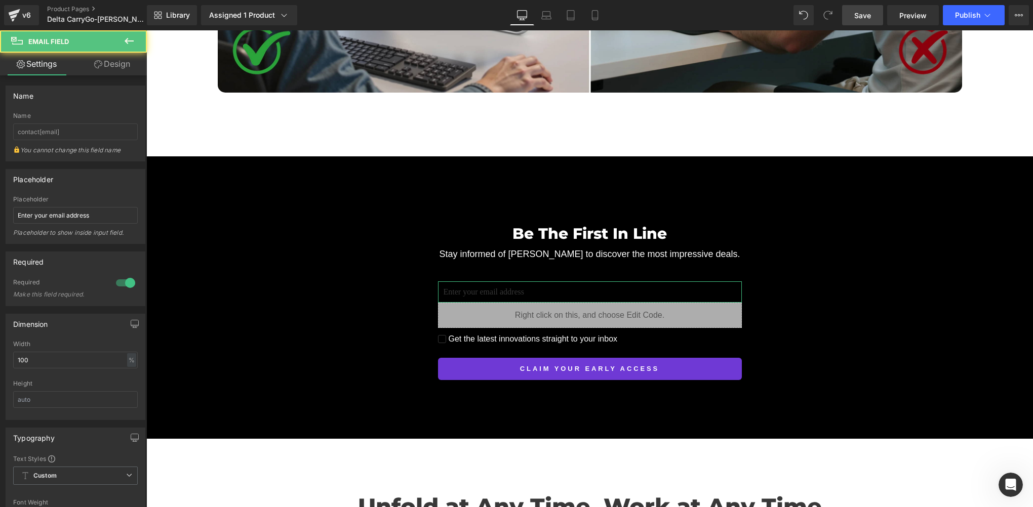
click at [113, 68] on link "Design" at bounding box center [111, 64] width 73 height 23
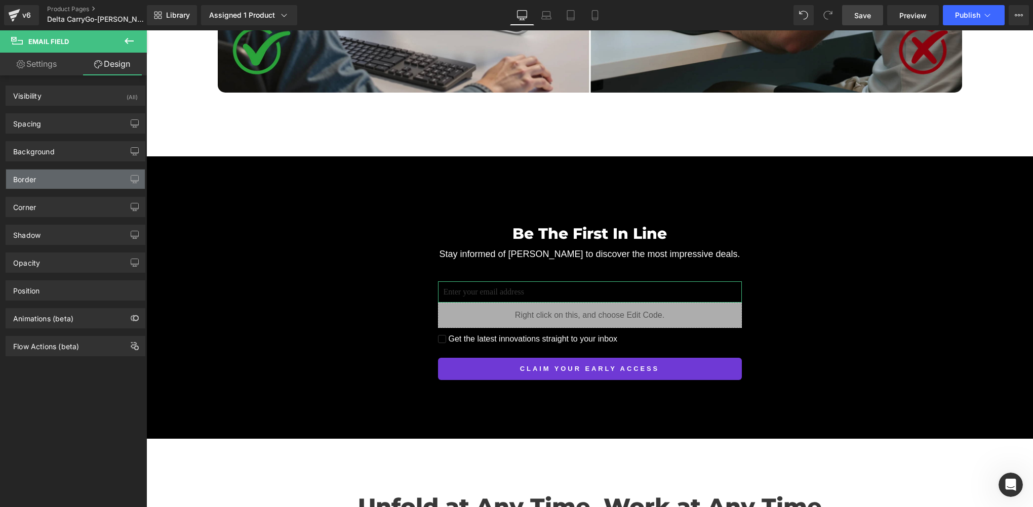
click at [40, 175] on div "Border" at bounding box center [75, 179] width 139 height 19
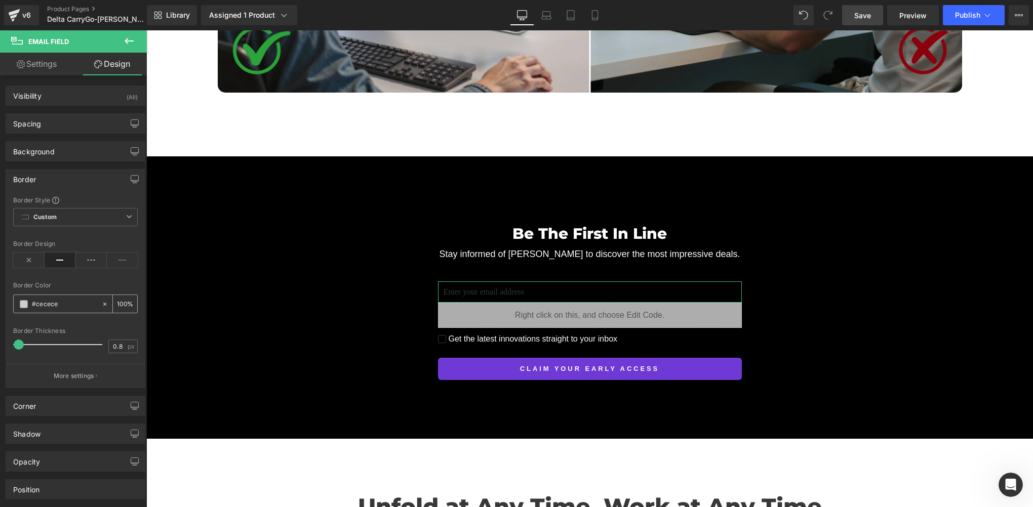
click at [65, 303] on input "#cecece" at bounding box center [64, 304] width 65 height 11
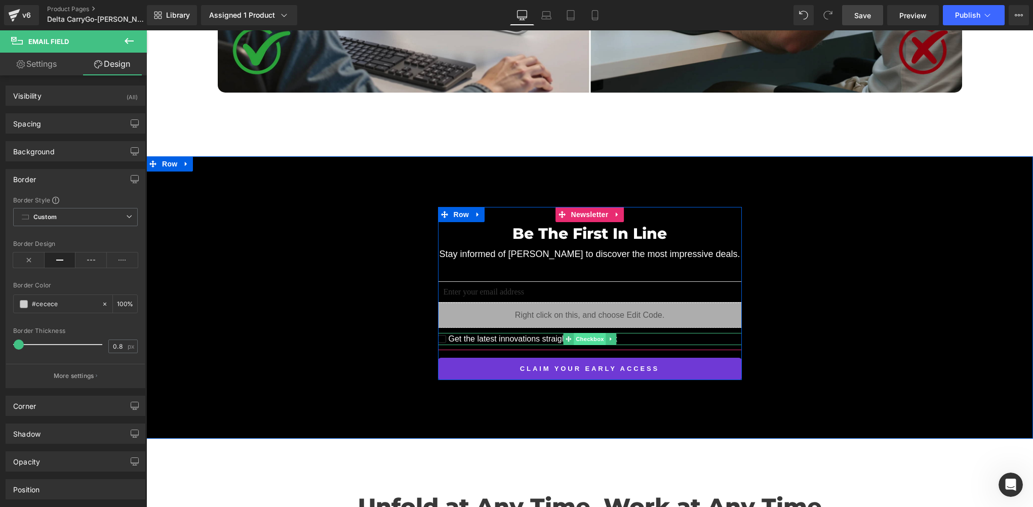
click at [579, 333] on span "Checkbox" at bounding box center [590, 339] width 32 height 12
click at [583, 333] on span "Checkbox" at bounding box center [590, 339] width 32 height 12
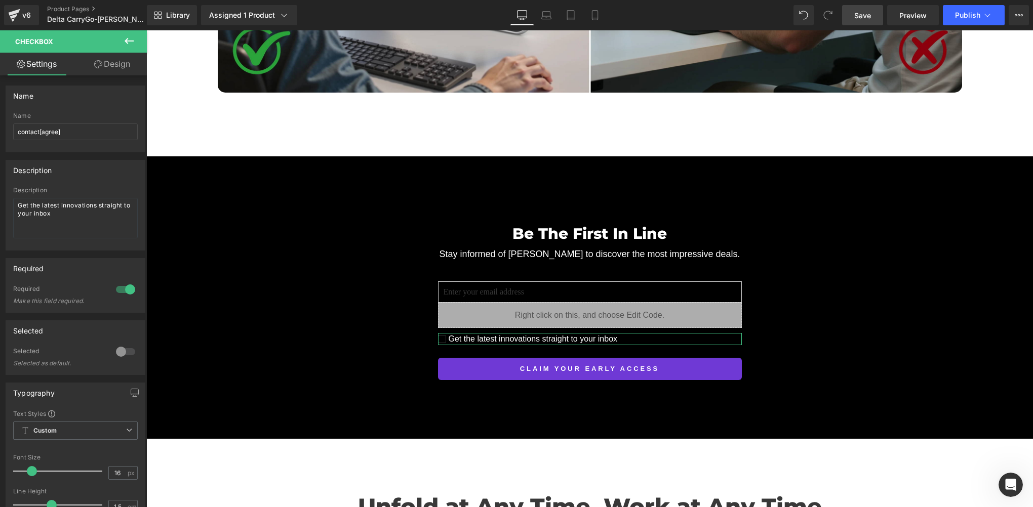
click at [111, 65] on link "Design" at bounding box center [111, 64] width 73 height 23
click at [0, 0] on div "Border" at bounding box center [0, 0] width 0 height 0
click at [868, 13] on span "Save" at bounding box center [862, 15] width 17 height 11
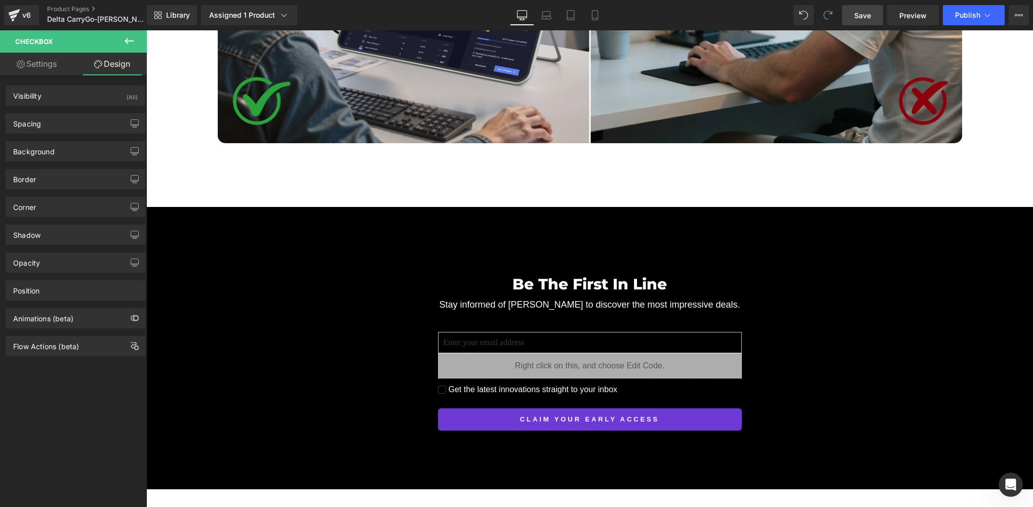
scroll to position [3347, 0]
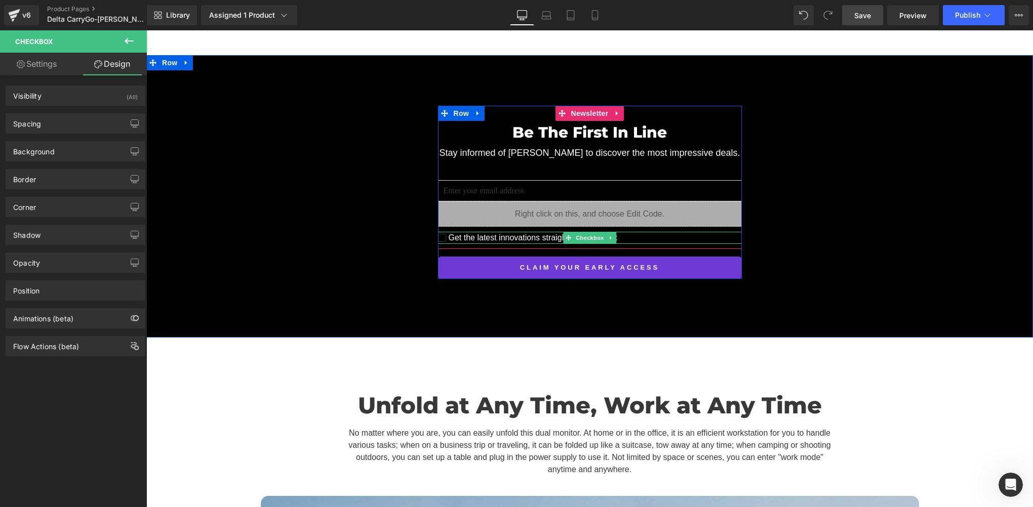
click at [515, 232] on span "Get the latest innovations straight to your inbox" at bounding box center [532, 238] width 172 height 12
click at [587, 232] on span "Checkbox" at bounding box center [590, 238] width 32 height 12
click at [583, 232] on span "Checkbox" at bounding box center [590, 238] width 32 height 12
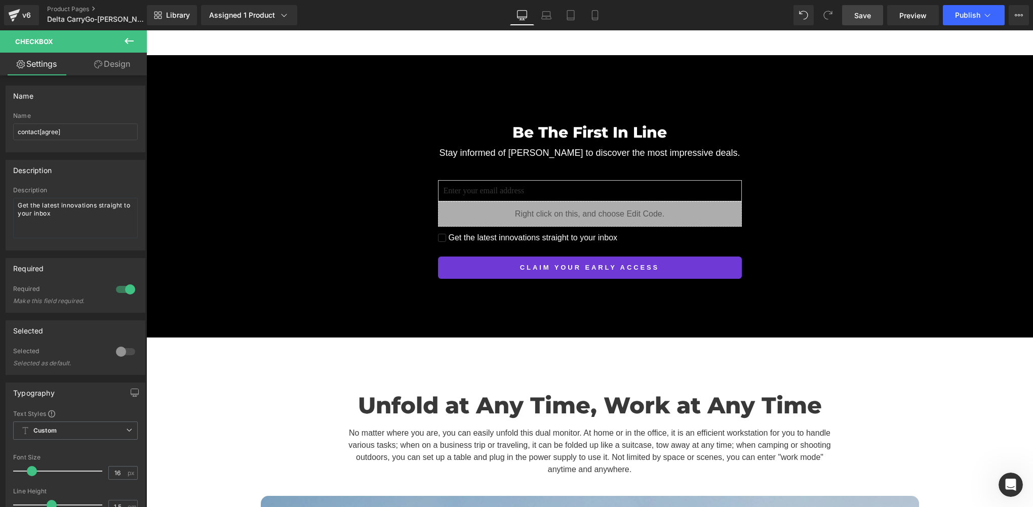
drag, startPoint x: 858, startPoint y: 18, endPoint x: 410, endPoint y: 253, distance: 506.3
click at [858, 18] on span "Save" at bounding box center [862, 15] width 17 height 11
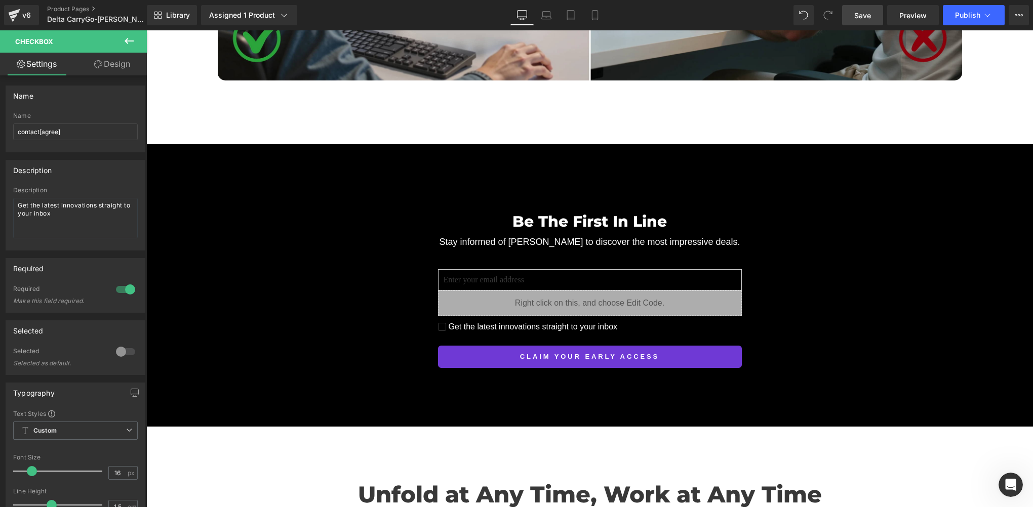
scroll to position [3246, 0]
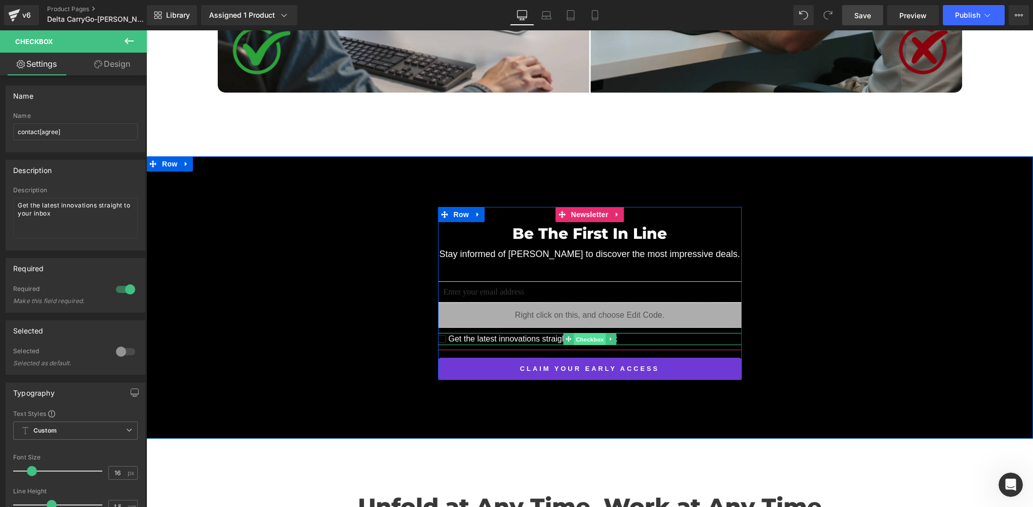
click at [581, 333] on span "Checkbox" at bounding box center [590, 339] width 32 height 12
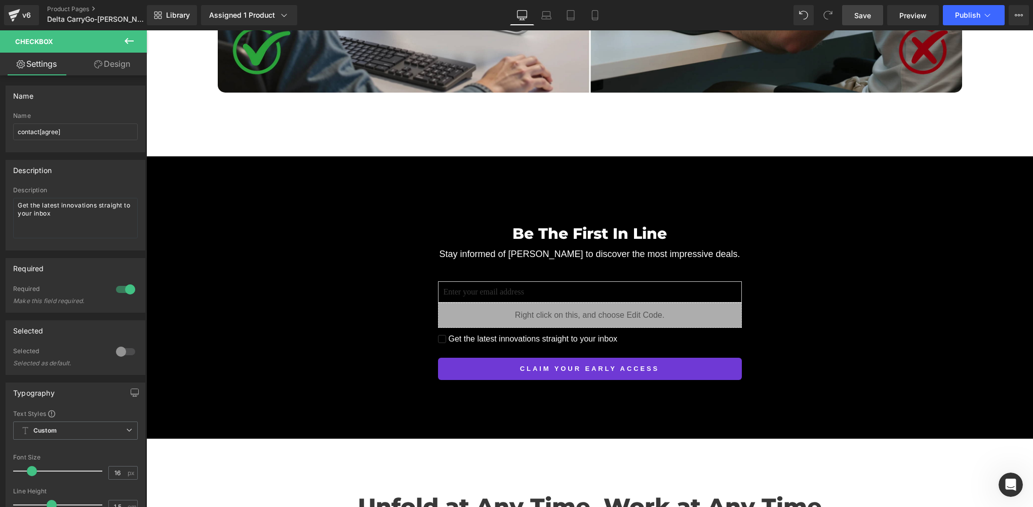
drag, startPoint x: 864, startPoint y: 9, endPoint x: 274, endPoint y: 271, distance: 645.0
click at [864, 9] on link "Save" at bounding box center [862, 15] width 41 height 20
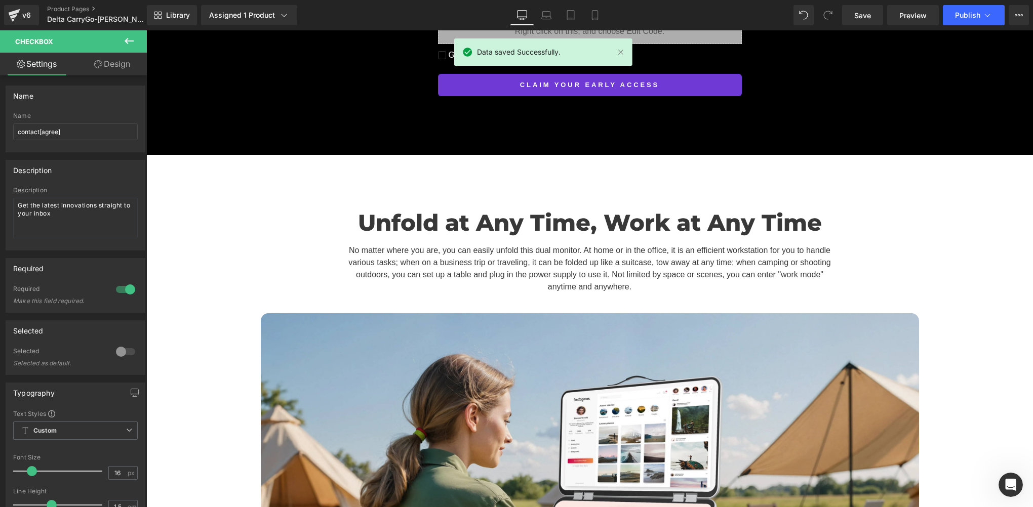
scroll to position [3499, 0]
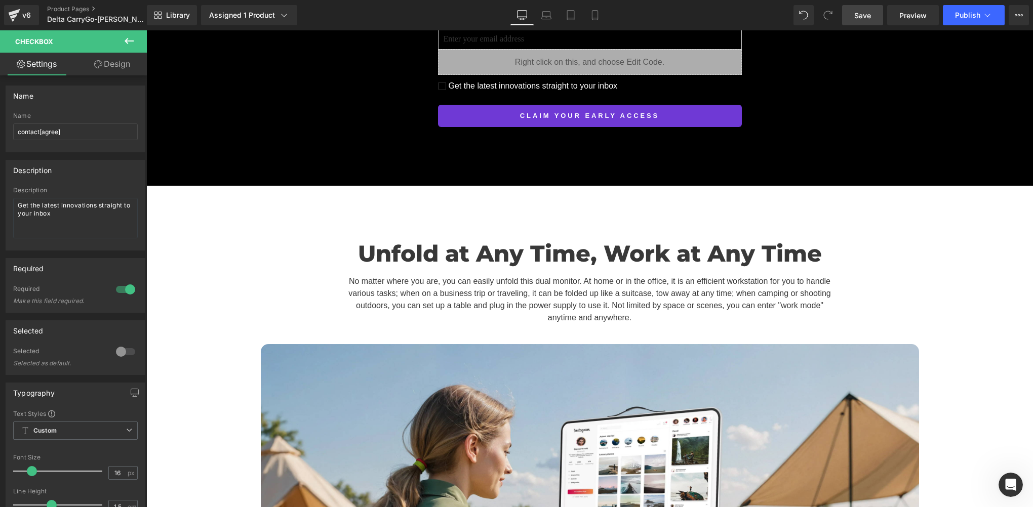
click at [852, 16] on link "Save" at bounding box center [862, 15] width 41 height 20
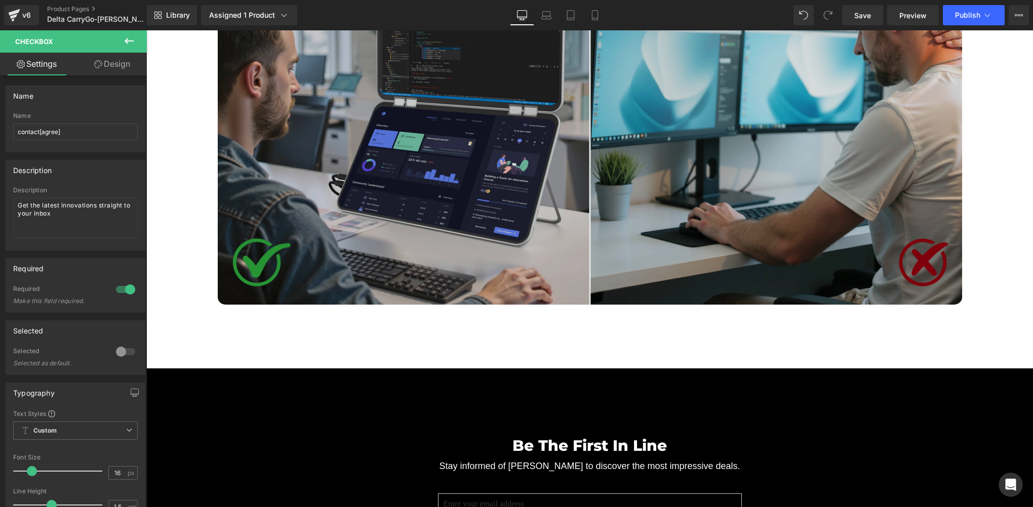
scroll to position [2993, 0]
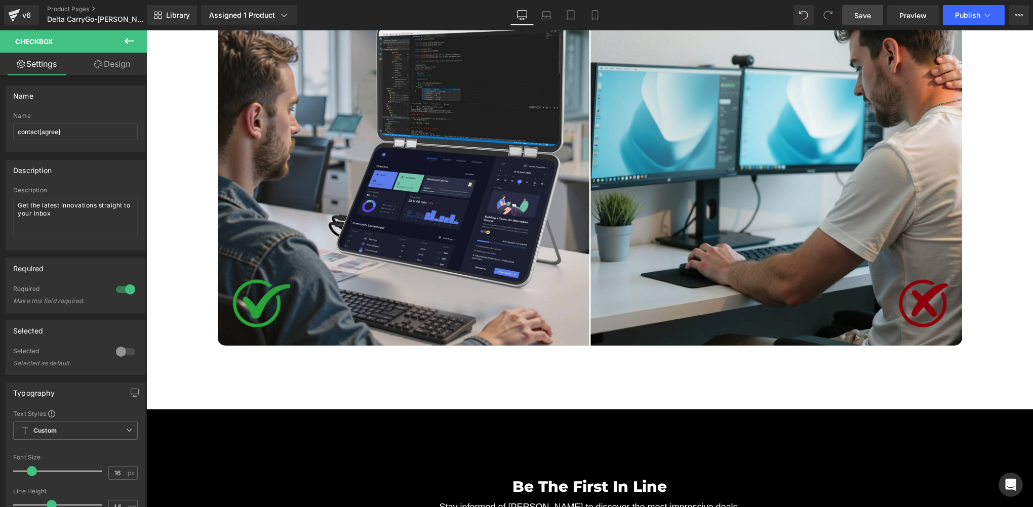
click at [856, 10] on span "Save" at bounding box center [862, 15] width 17 height 11
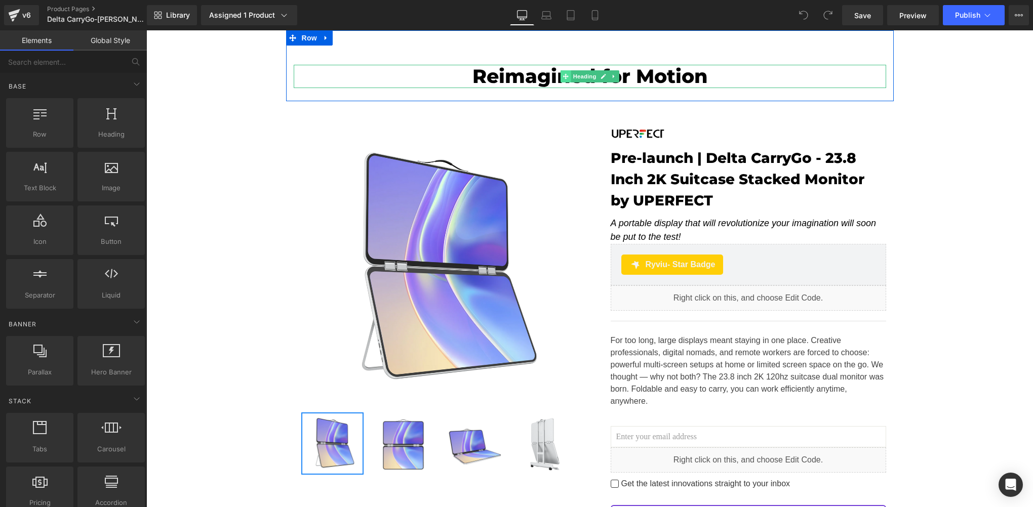
click at [562, 76] on icon at bounding box center [565, 76] width 6 height 6
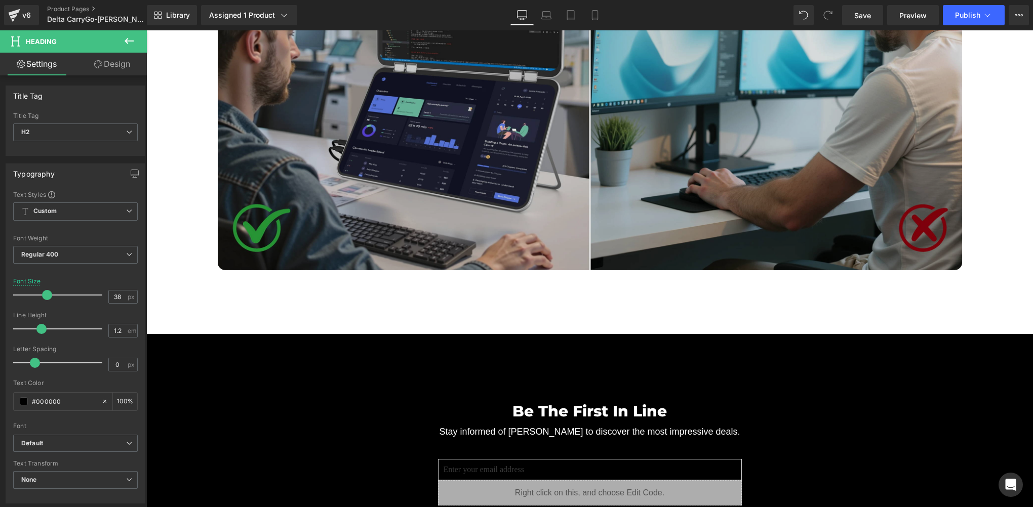
scroll to position [3189, 0]
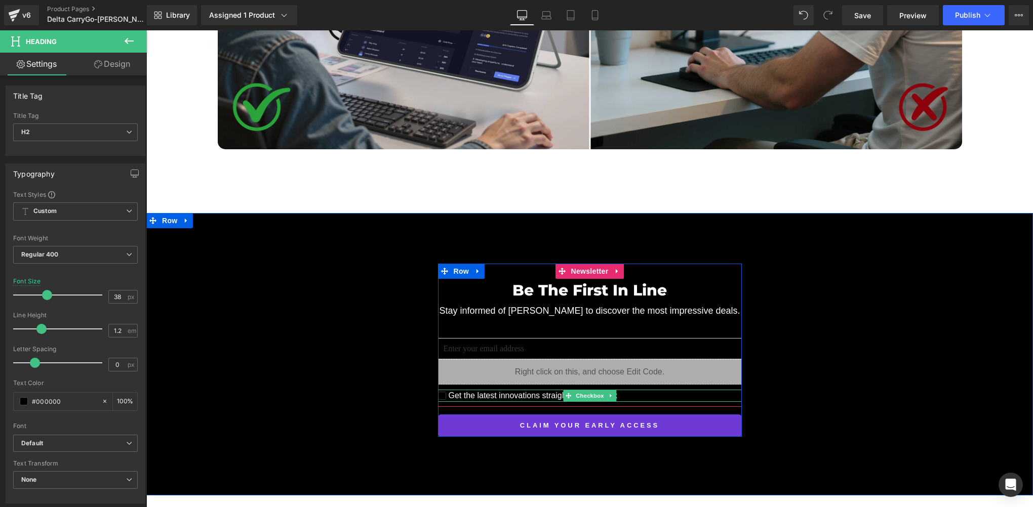
click at [582, 390] on span "Checkbox" at bounding box center [590, 396] width 32 height 12
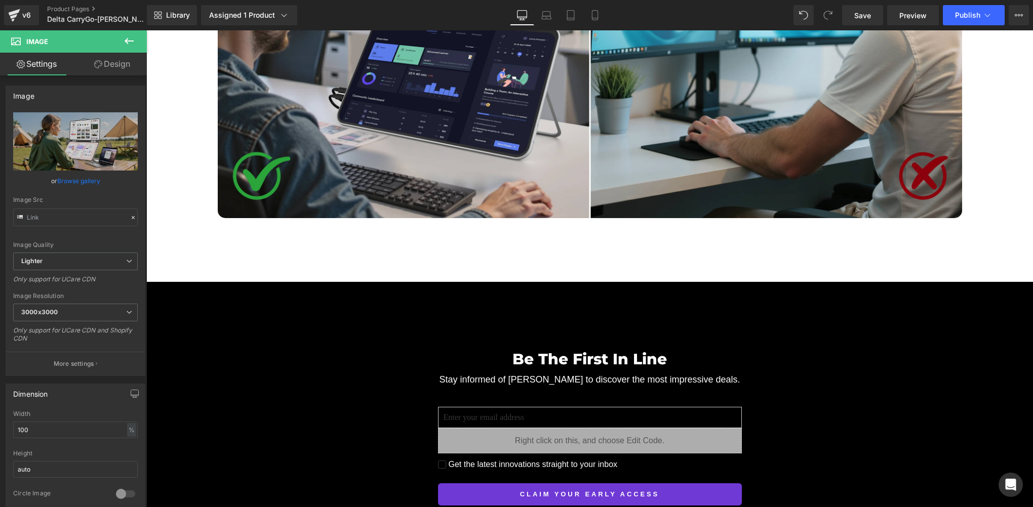
scroll to position [3240, 0]
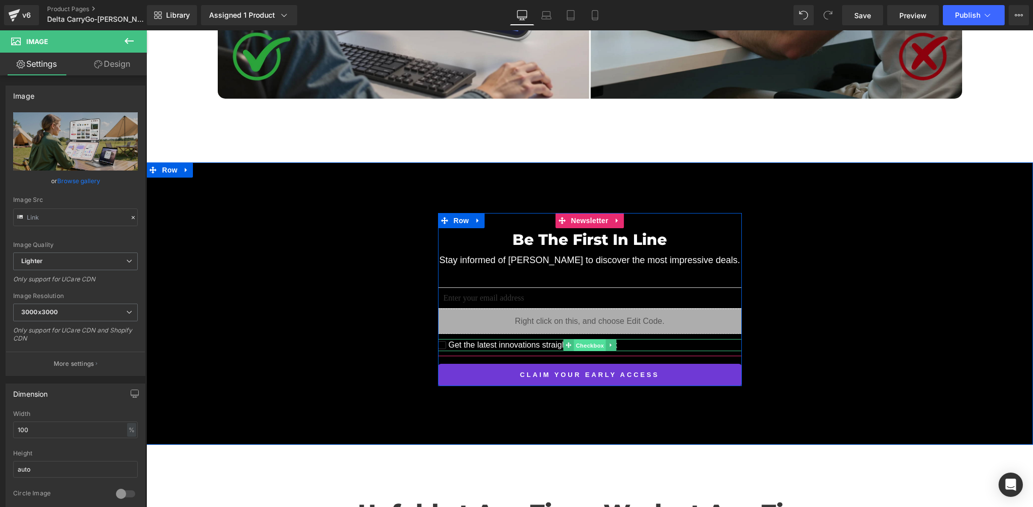
click at [583, 339] on span "Checkbox" at bounding box center [590, 345] width 32 height 12
click at [29, 17] on div "v6" at bounding box center [26, 15] width 13 height 13
click at [26, 17] on div "v6" at bounding box center [26, 15] width 13 height 13
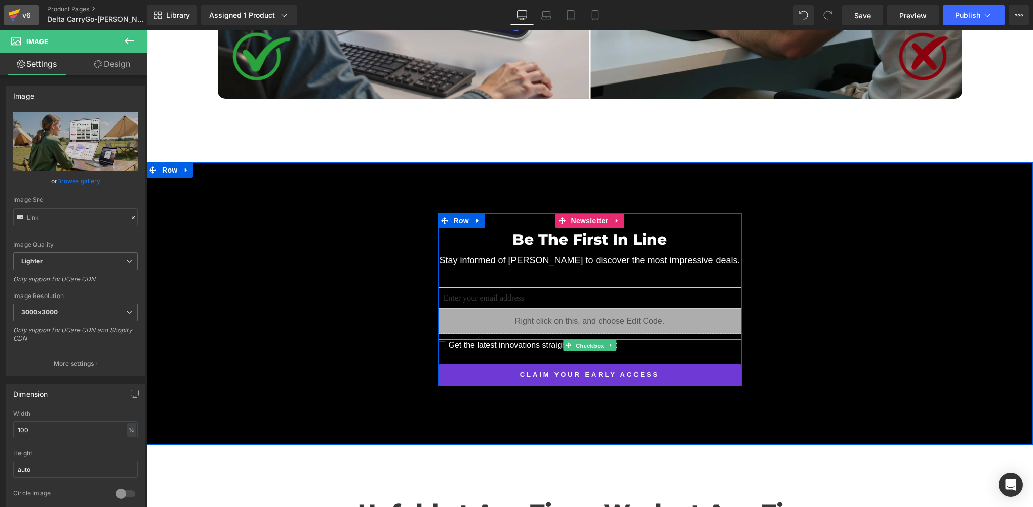
click at [26, 17] on div "v6" at bounding box center [26, 15] width 13 height 13
